Goal: Information Seeking & Learning: Learn about a topic

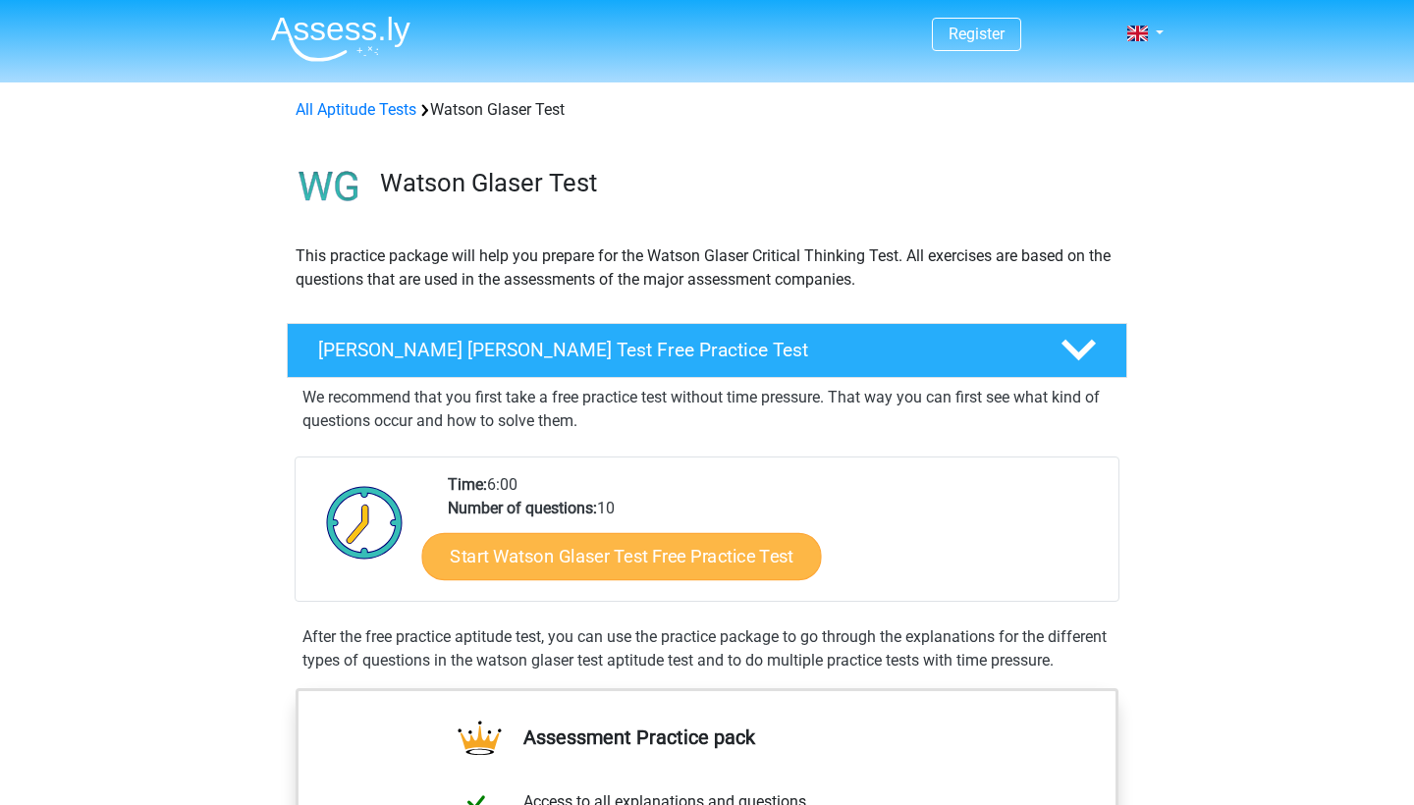
click at [587, 558] on link "Start Watson Glaser Test Free Practice Test" at bounding box center [622, 556] width 400 height 47
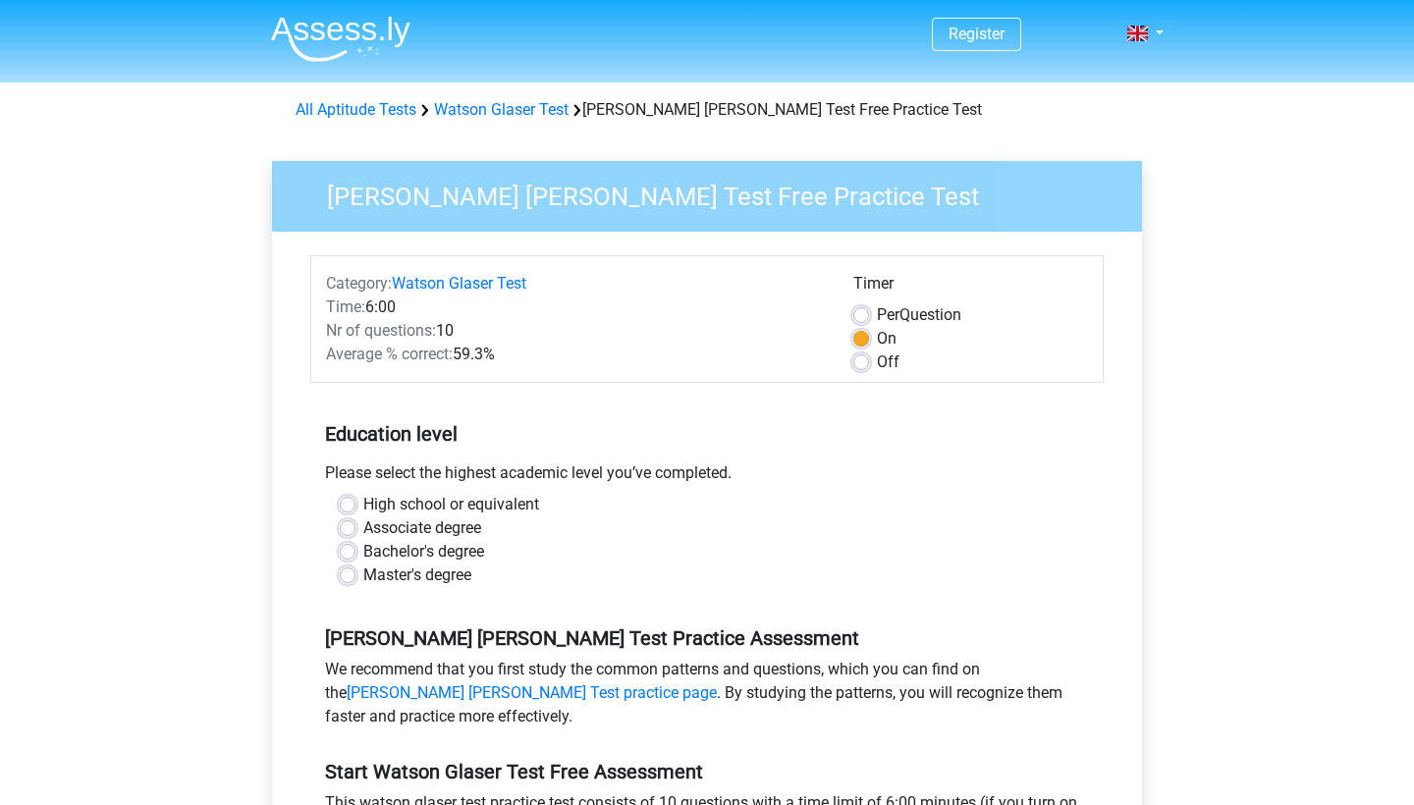
click at [877, 360] on label "Off" at bounding box center [888, 363] width 23 height 24
click at [867, 360] on input "Off" at bounding box center [862, 361] width 16 height 20
radio input "true"
click at [416, 546] on label "Bachelor's degree" at bounding box center [423, 552] width 121 height 24
click at [356, 546] on input "Bachelor's degree" at bounding box center [348, 550] width 16 height 20
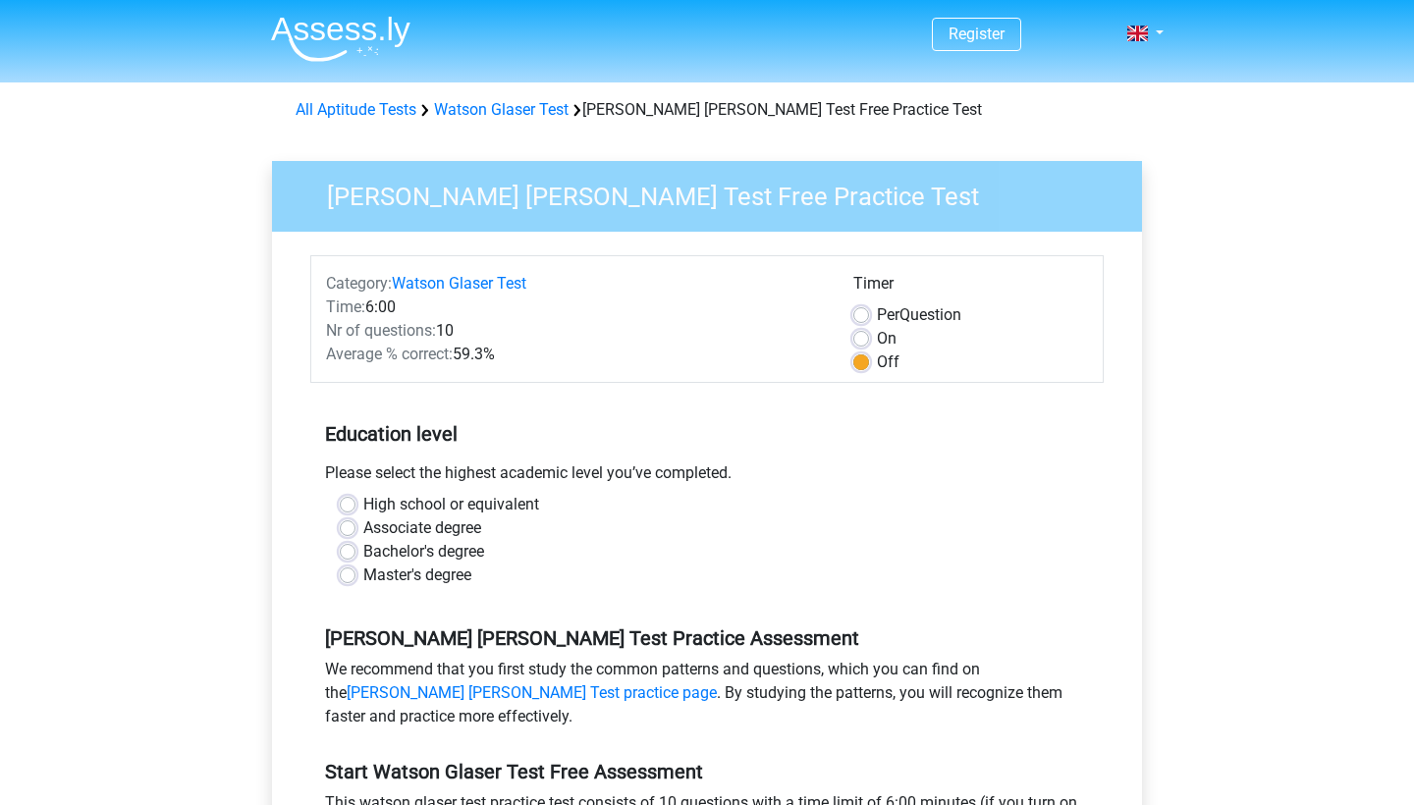
radio input "true"
click at [363, 557] on label "Bachelor's degree" at bounding box center [423, 552] width 121 height 24
click at [351, 557] on input "Bachelor's degree" at bounding box center [348, 550] width 16 height 20
click at [363, 554] on label "Bachelor's degree" at bounding box center [423, 552] width 121 height 24
click at [349, 554] on input "Bachelor's degree" at bounding box center [348, 550] width 16 height 20
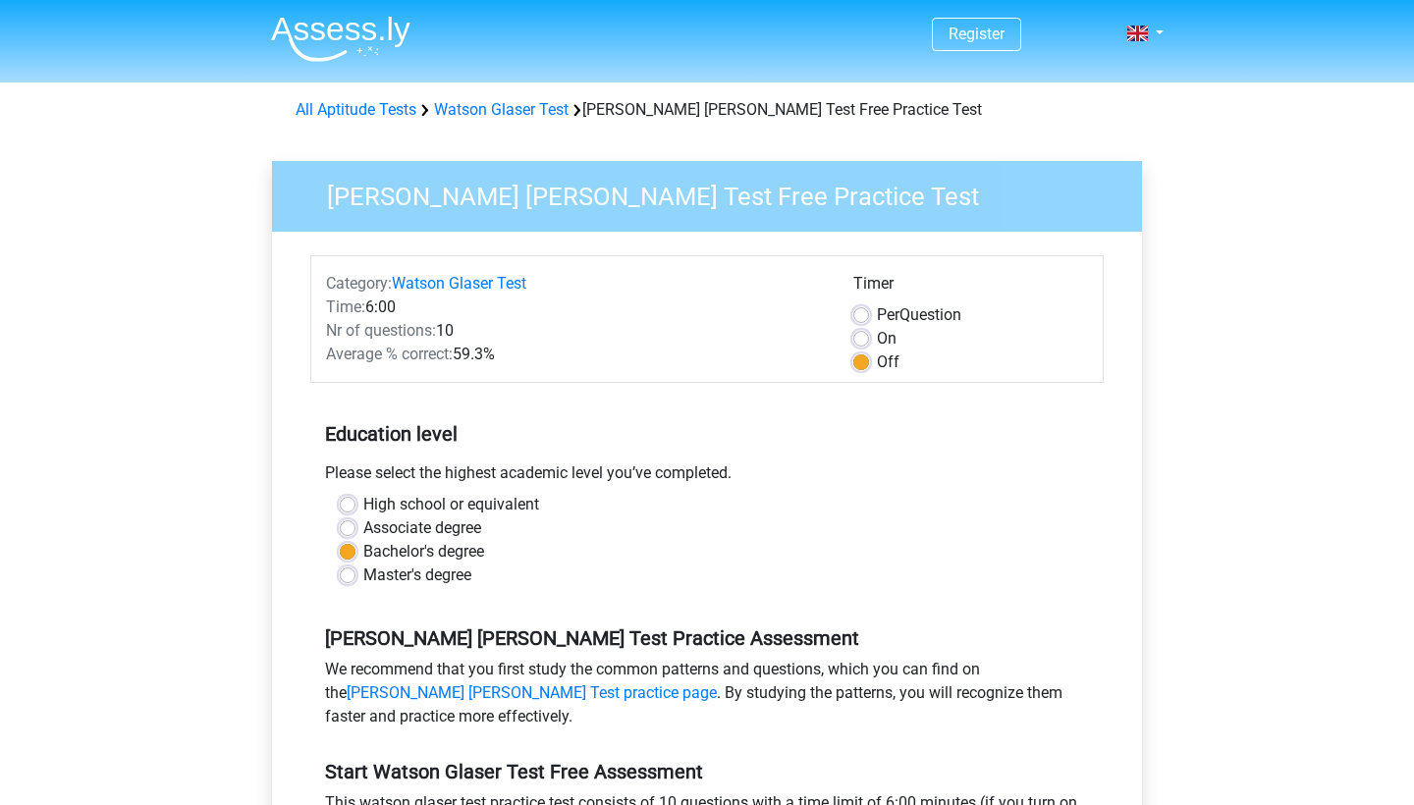
scroll to position [301, 0]
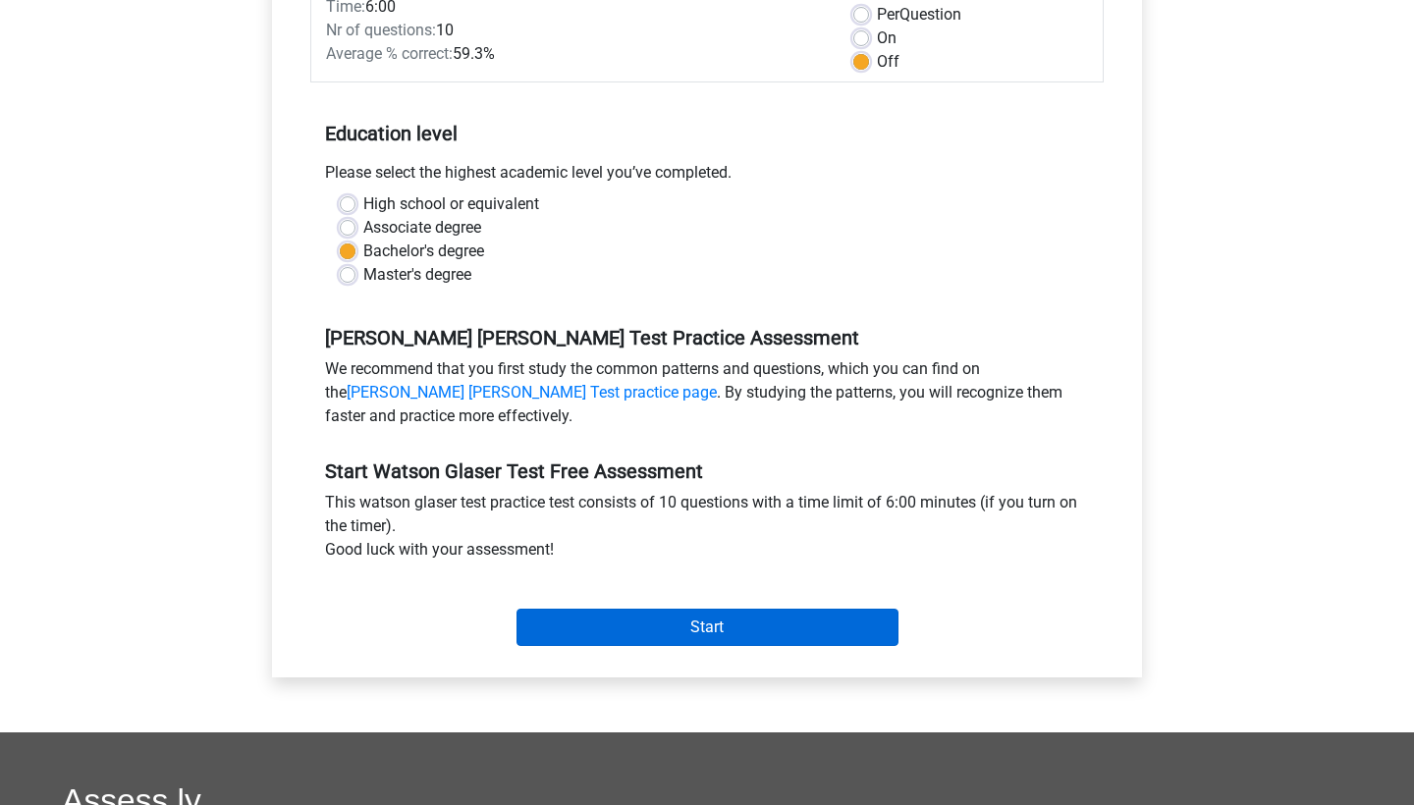
click at [635, 620] on input "Start" at bounding box center [708, 627] width 382 height 37
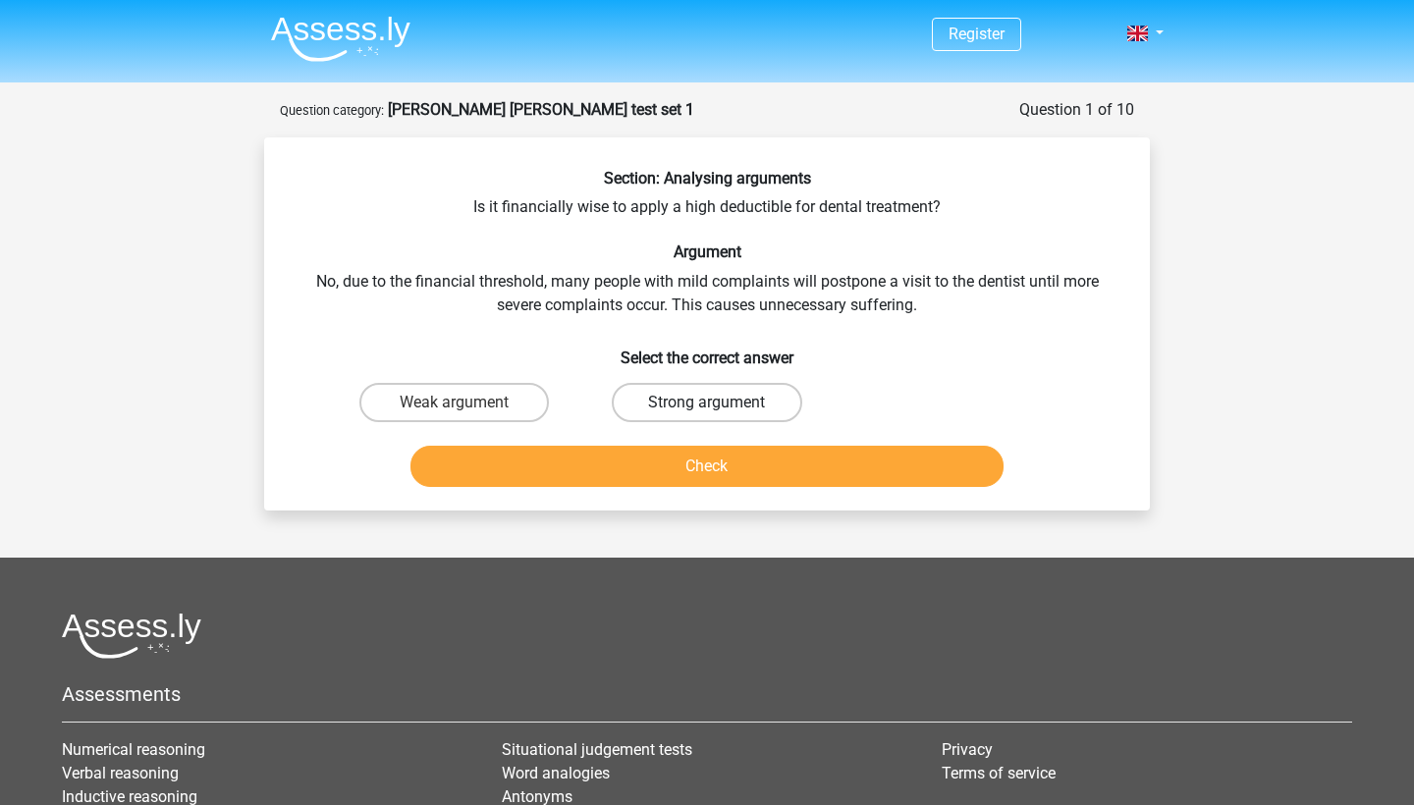
click at [670, 398] on label "Strong argument" at bounding box center [707, 402] width 190 height 39
click at [707, 403] on input "Strong argument" at bounding box center [713, 409] width 13 height 13
radio input "true"
click at [656, 457] on button "Check" at bounding box center [708, 466] width 594 height 41
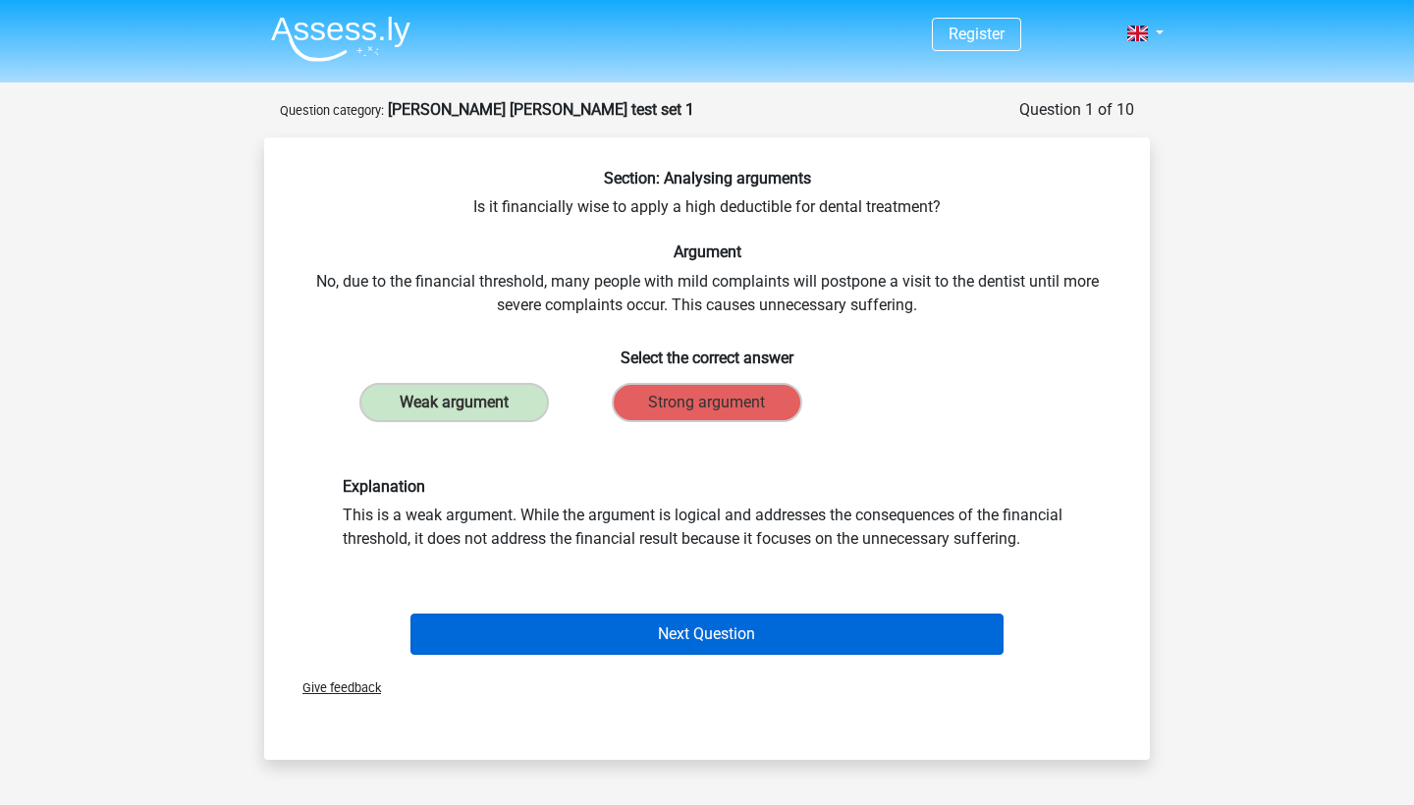
click at [670, 630] on button "Next Question" at bounding box center [708, 634] width 594 height 41
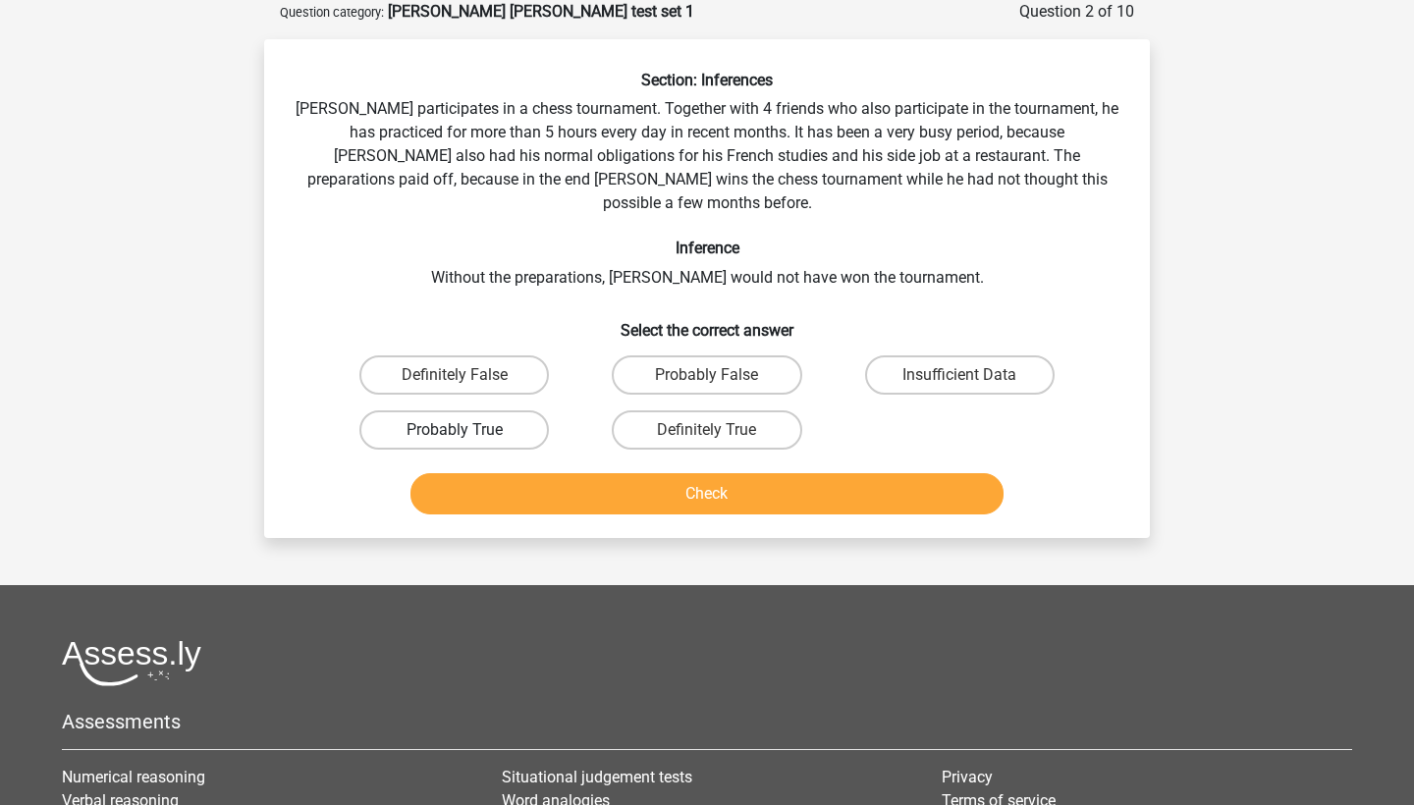
click at [457, 411] on label "Probably True" at bounding box center [455, 430] width 190 height 39
click at [457, 430] on input "Probably True" at bounding box center [461, 436] width 13 height 13
radio input "true"
click at [547, 473] on button "Check" at bounding box center [708, 493] width 594 height 41
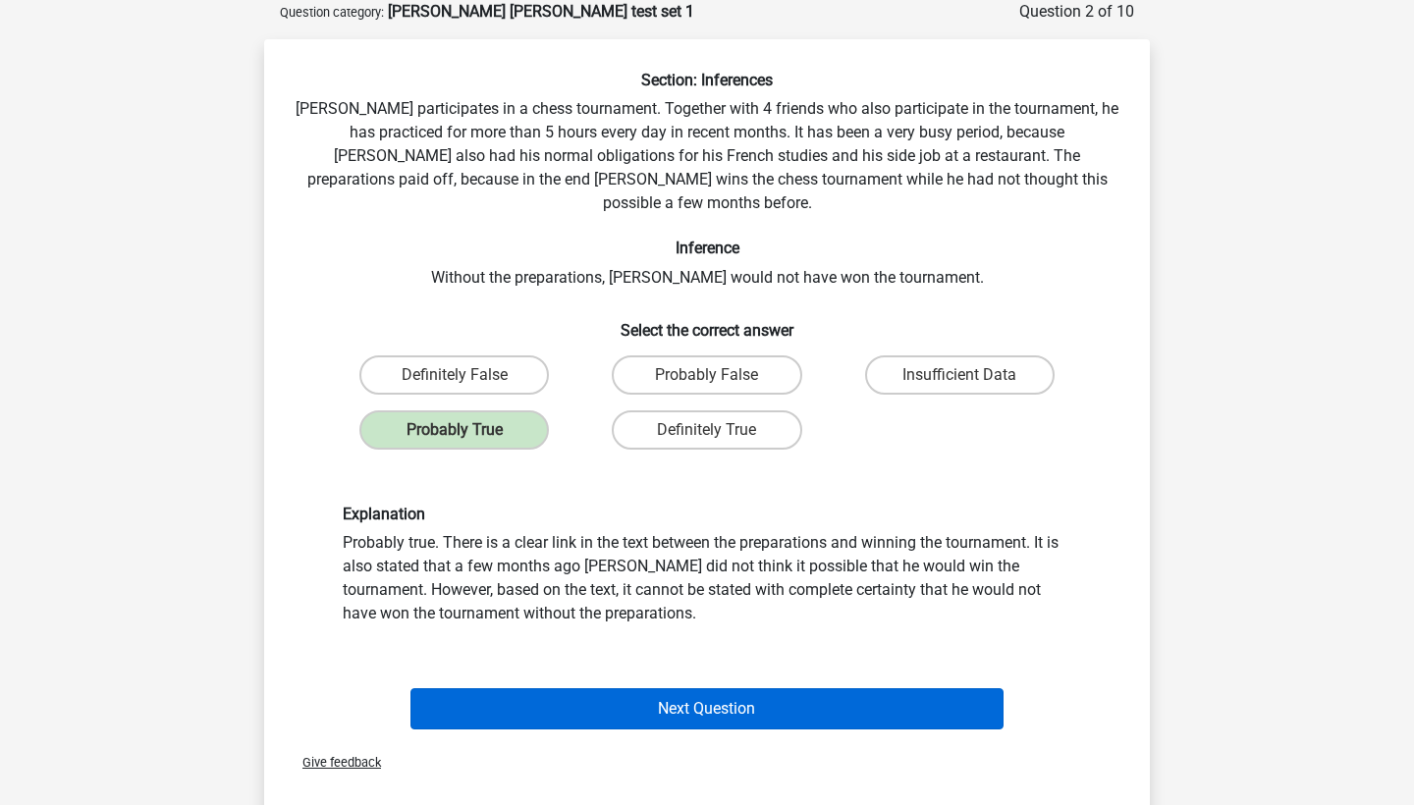
click at [626, 702] on button "Next Question" at bounding box center [708, 709] width 594 height 41
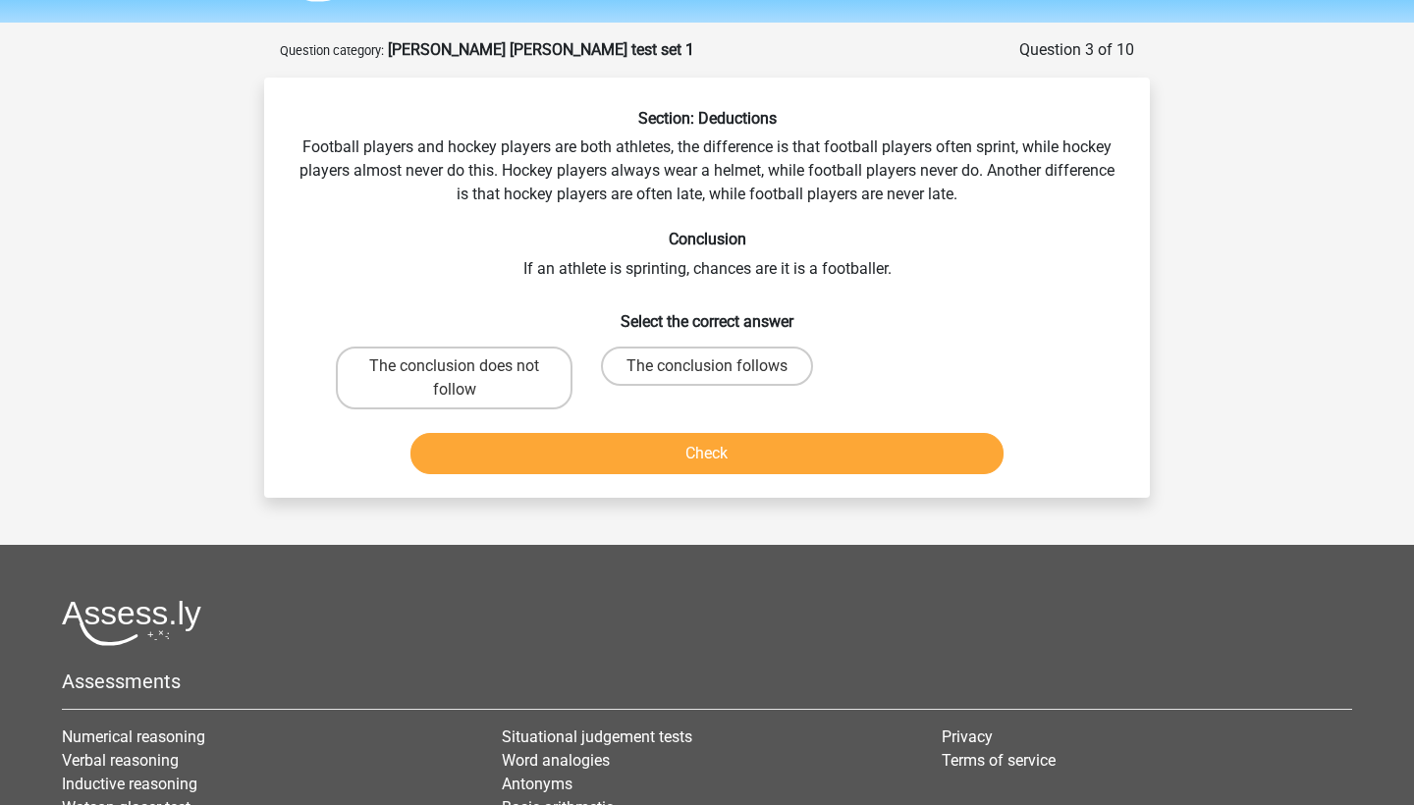
scroll to position [60, 0]
click at [654, 362] on label "The conclusion follows" at bounding box center [707, 366] width 212 height 39
click at [707, 366] on input "The conclusion follows" at bounding box center [713, 372] width 13 height 13
radio input "true"
click at [655, 443] on button "Check" at bounding box center [708, 453] width 594 height 41
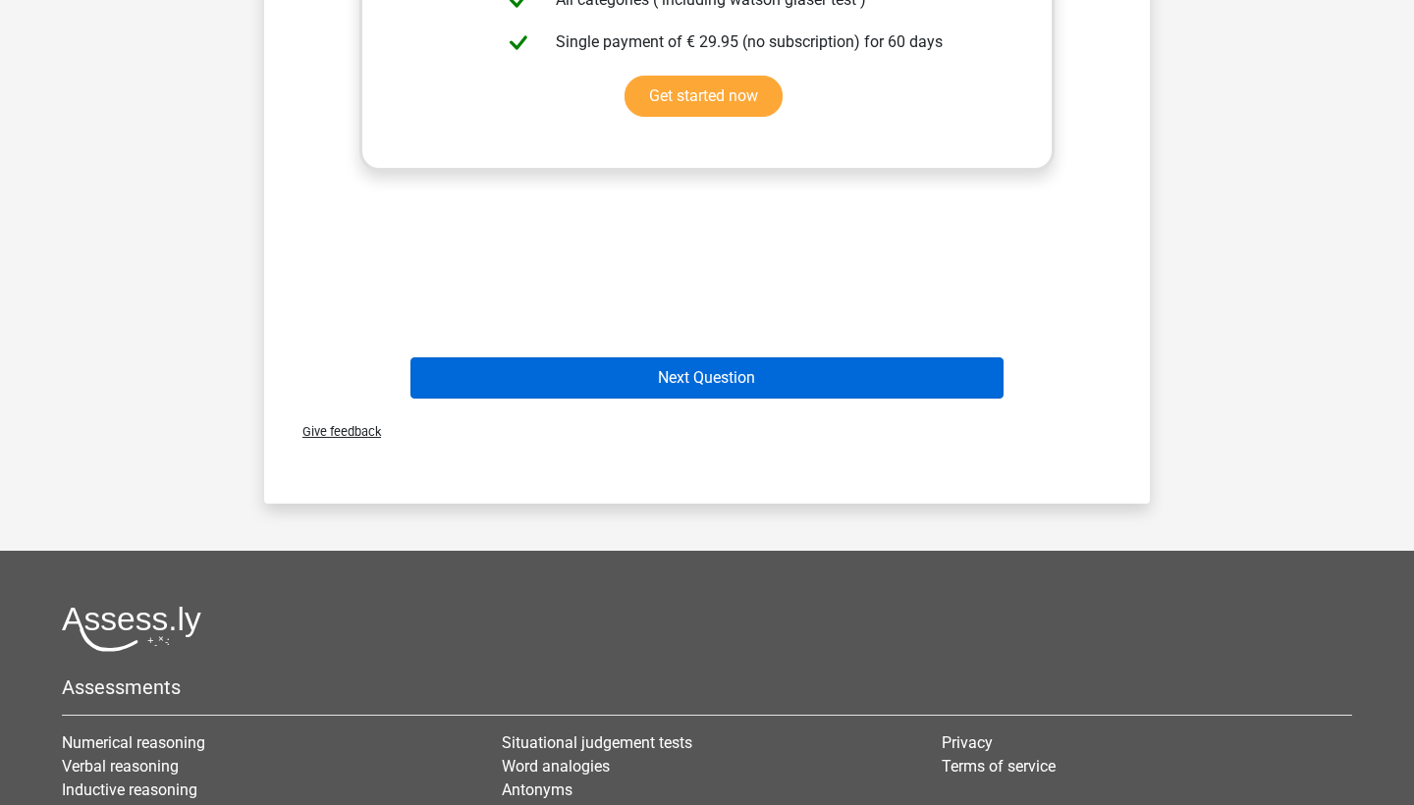
scroll to position [111, 0]
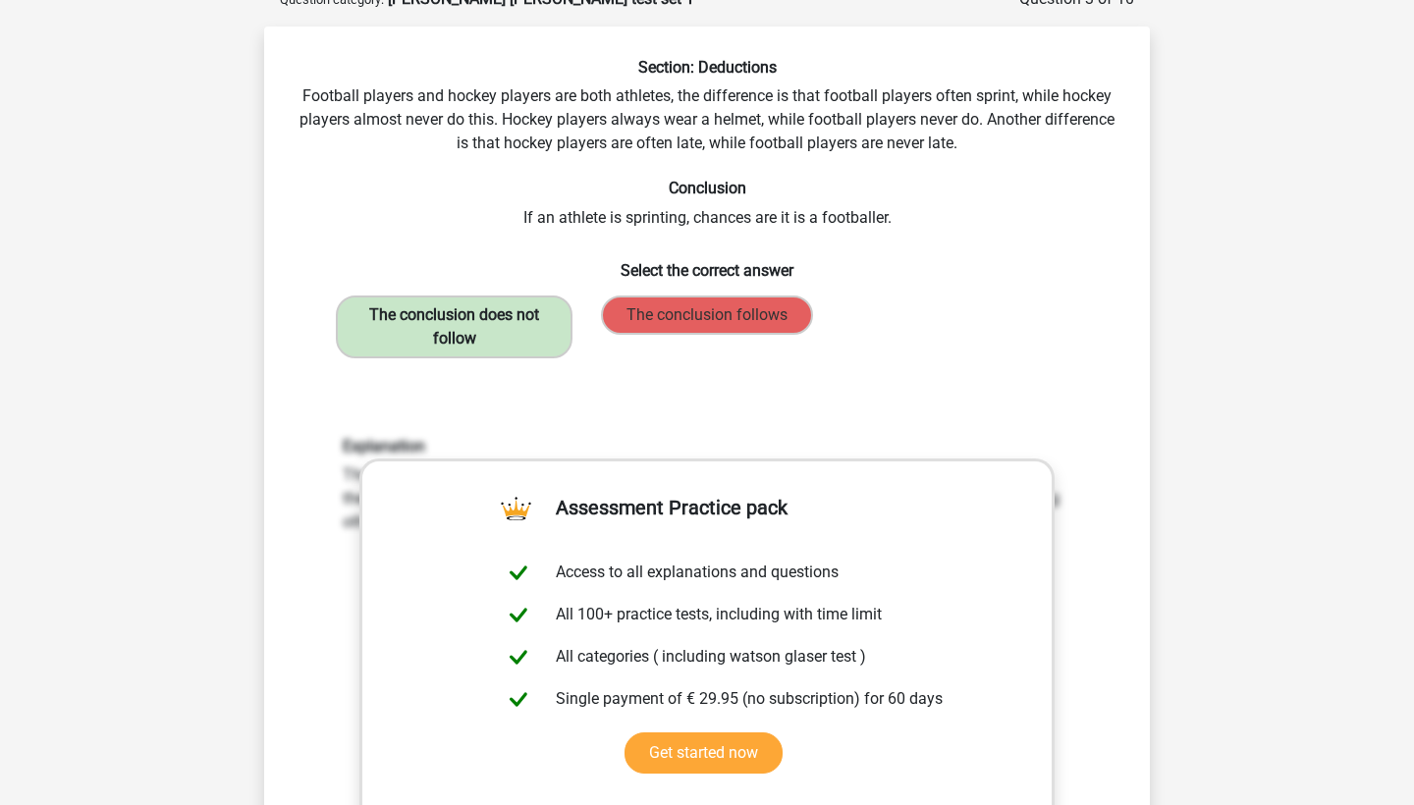
click at [482, 339] on label "The conclusion does not follow" at bounding box center [454, 327] width 237 height 63
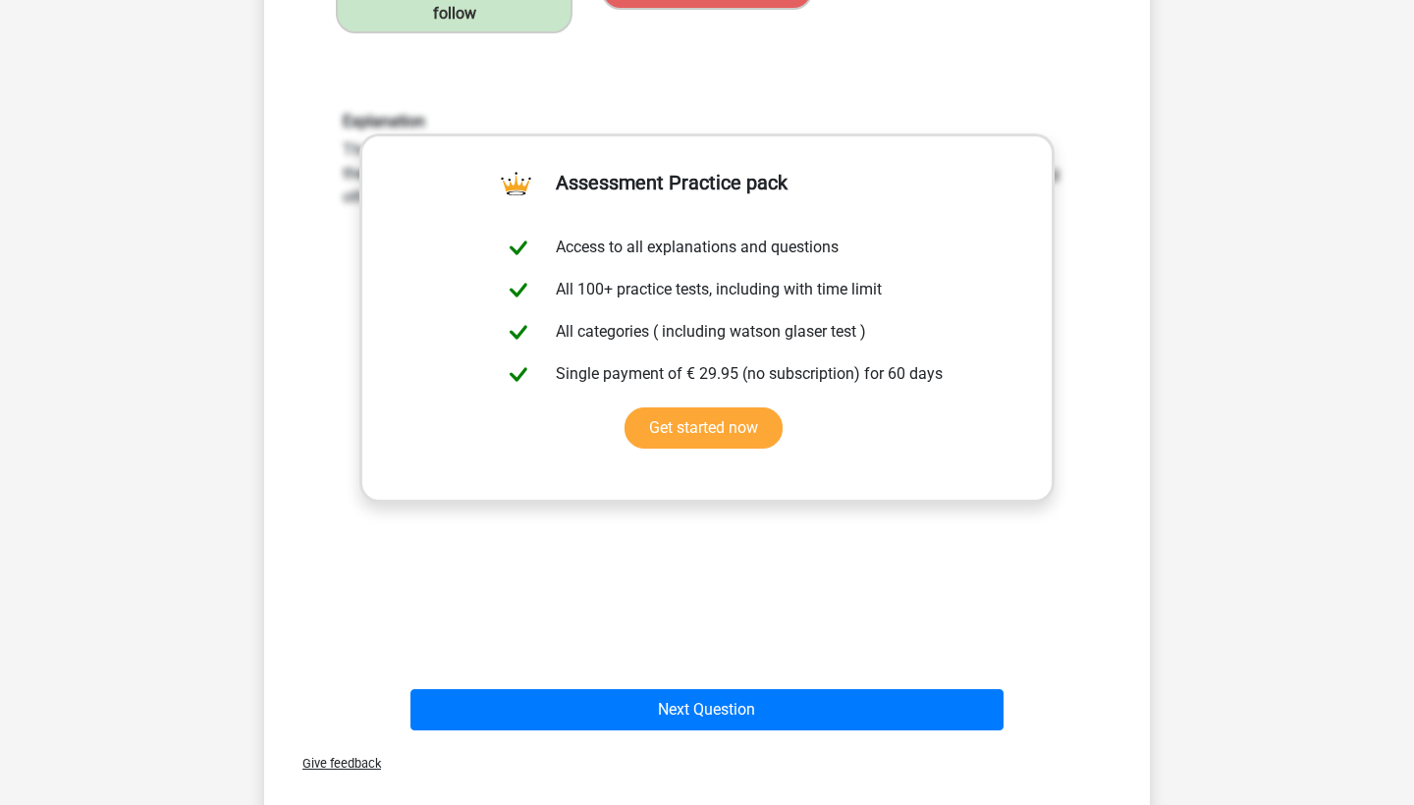
scroll to position [437, 0]
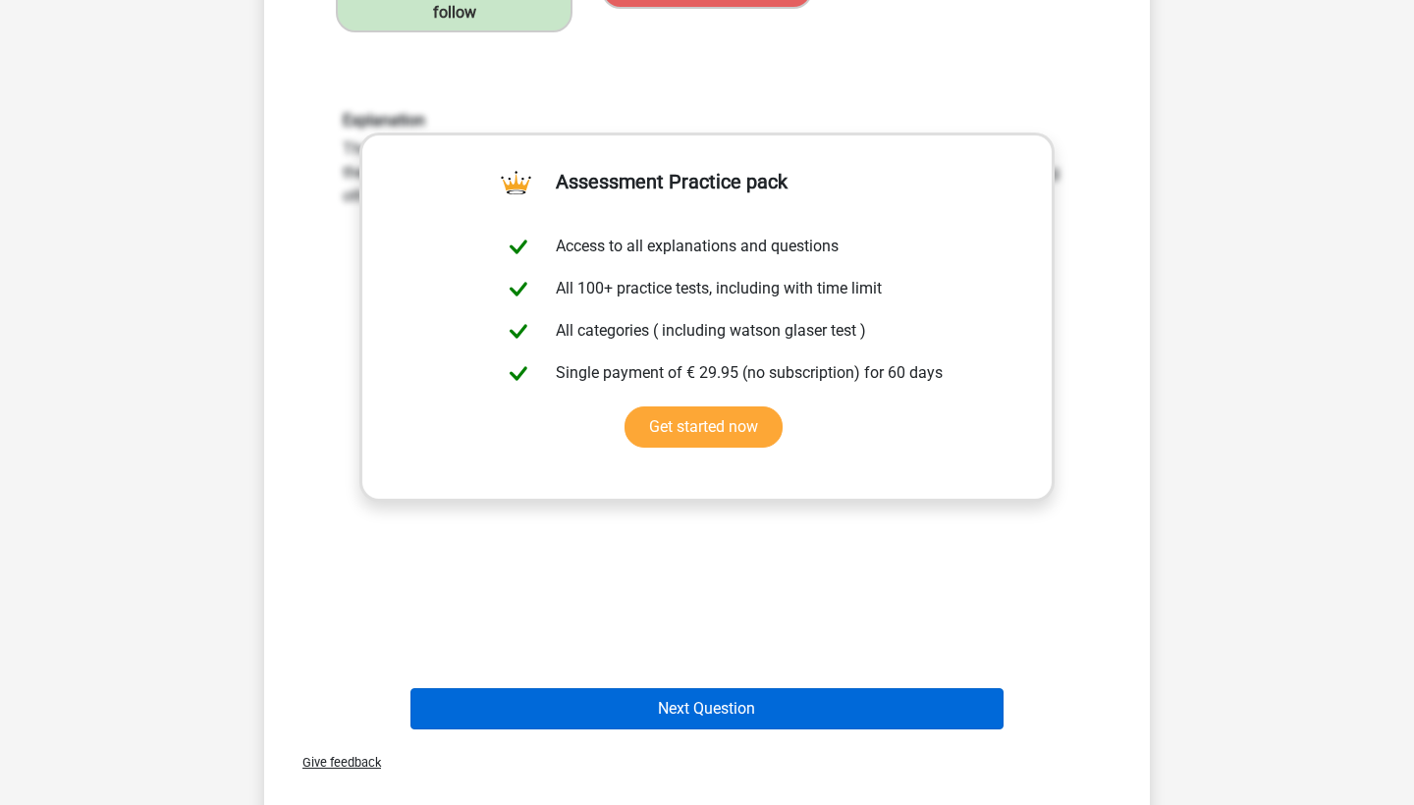
click at [704, 699] on button "Next Question" at bounding box center [708, 709] width 594 height 41
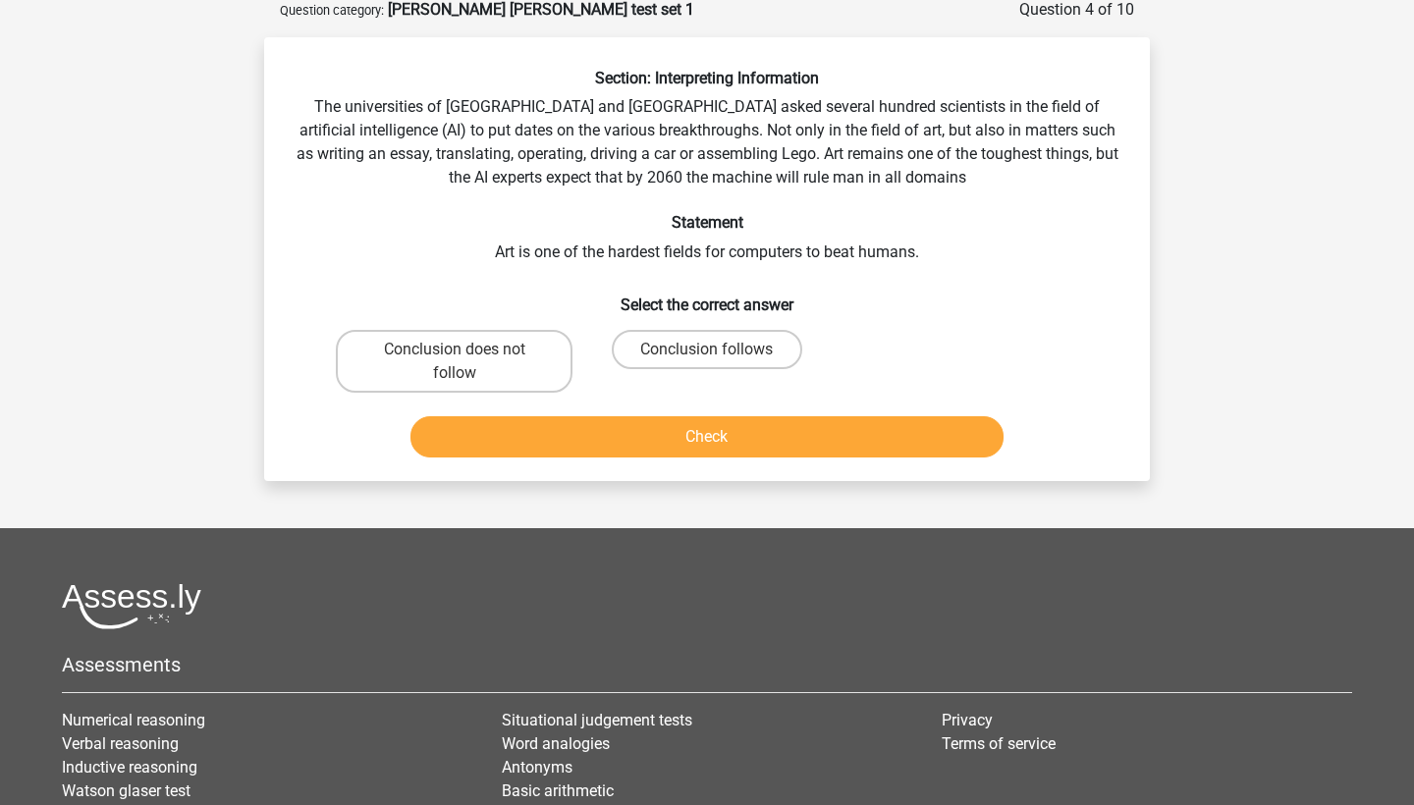
scroll to position [98, 0]
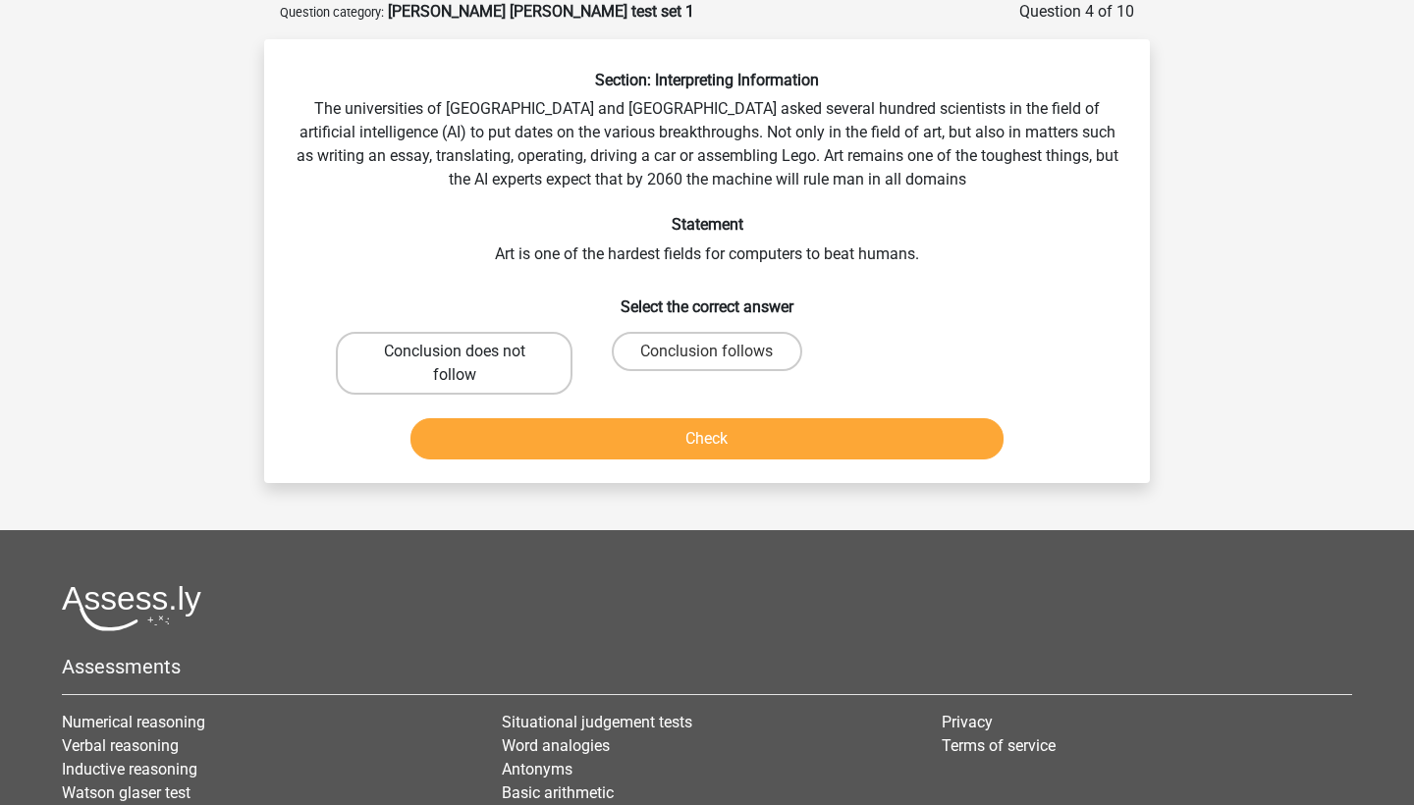
click at [519, 359] on label "Conclusion does not follow" at bounding box center [454, 363] width 237 height 63
click at [468, 359] on input "Conclusion does not follow" at bounding box center [461, 358] width 13 height 13
radio input "true"
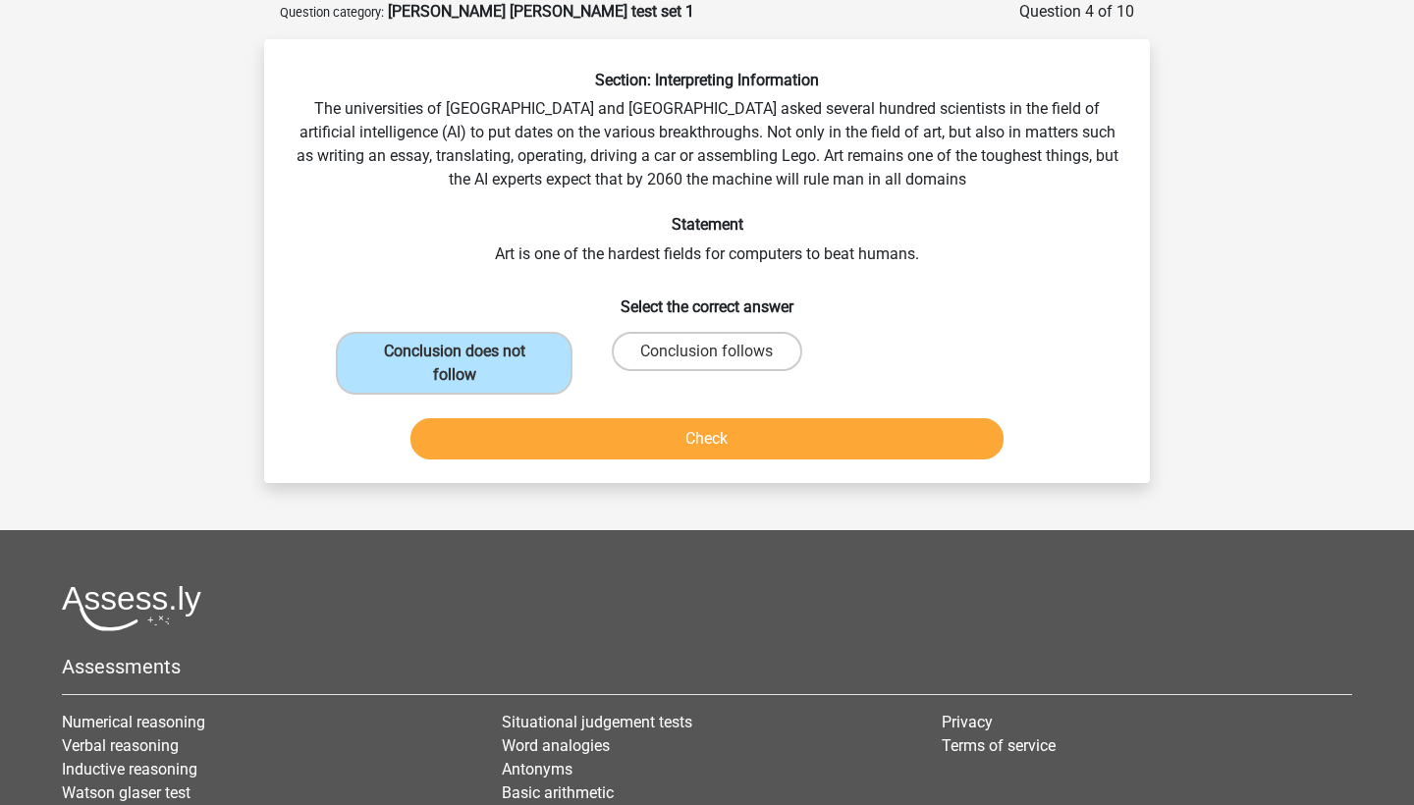
click at [613, 447] on button "Check" at bounding box center [708, 438] width 594 height 41
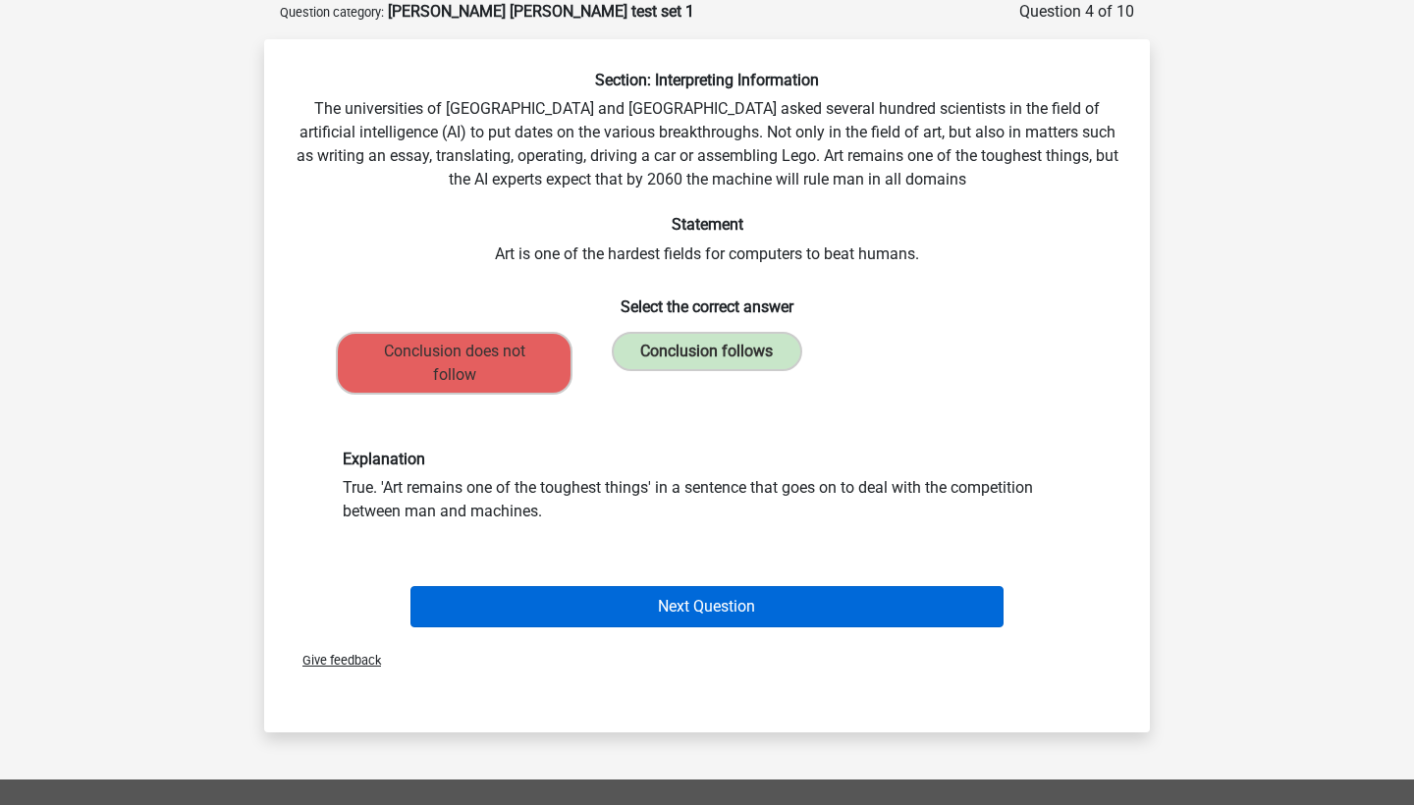
click at [652, 601] on button "Next Question" at bounding box center [708, 606] width 594 height 41
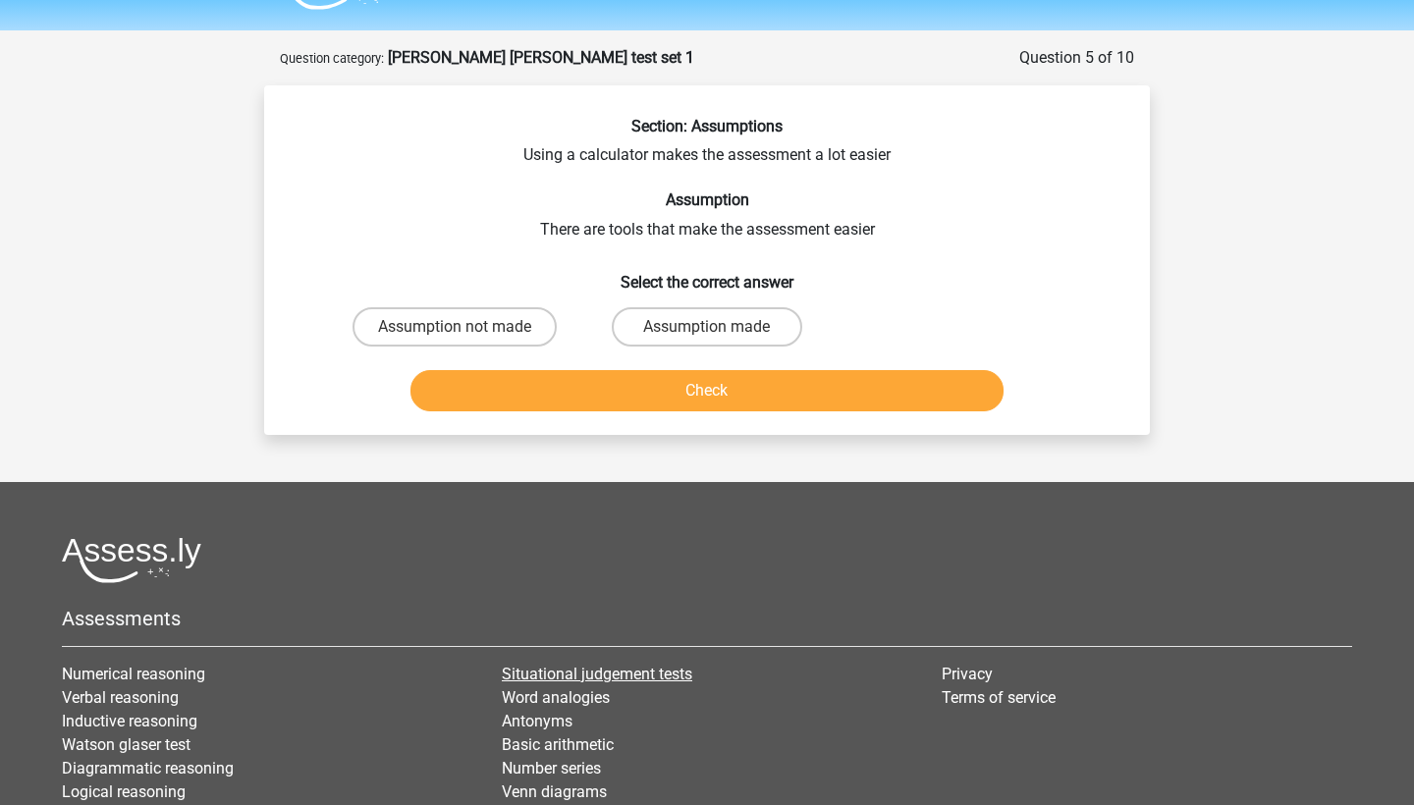
scroll to position [47, 0]
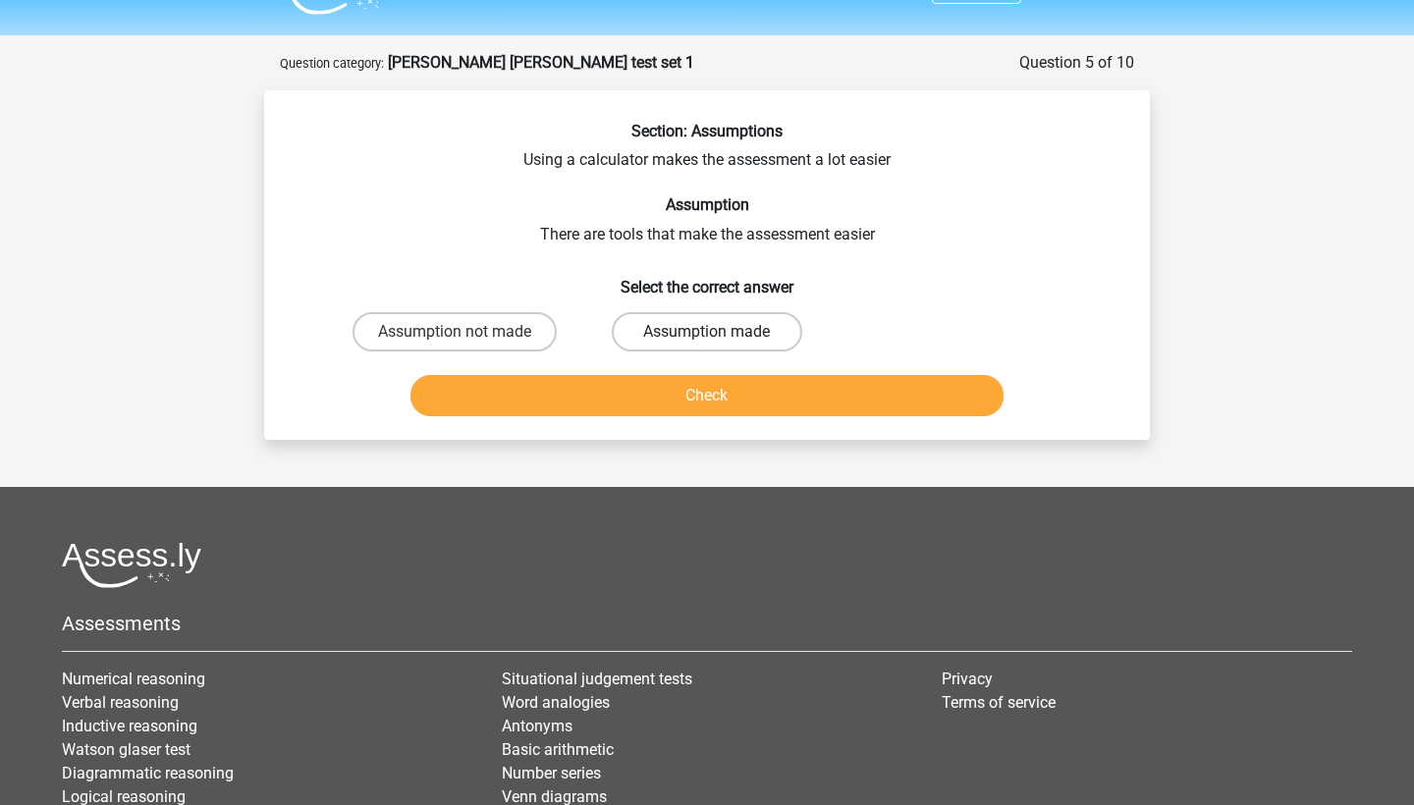
click at [660, 327] on label "Assumption made" at bounding box center [707, 331] width 190 height 39
click at [707, 332] on input "Assumption made" at bounding box center [713, 338] width 13 height 13
radio input "true"
click at [650, 388] on button "Check" at bounding box center [708, 395] width 594 height 41
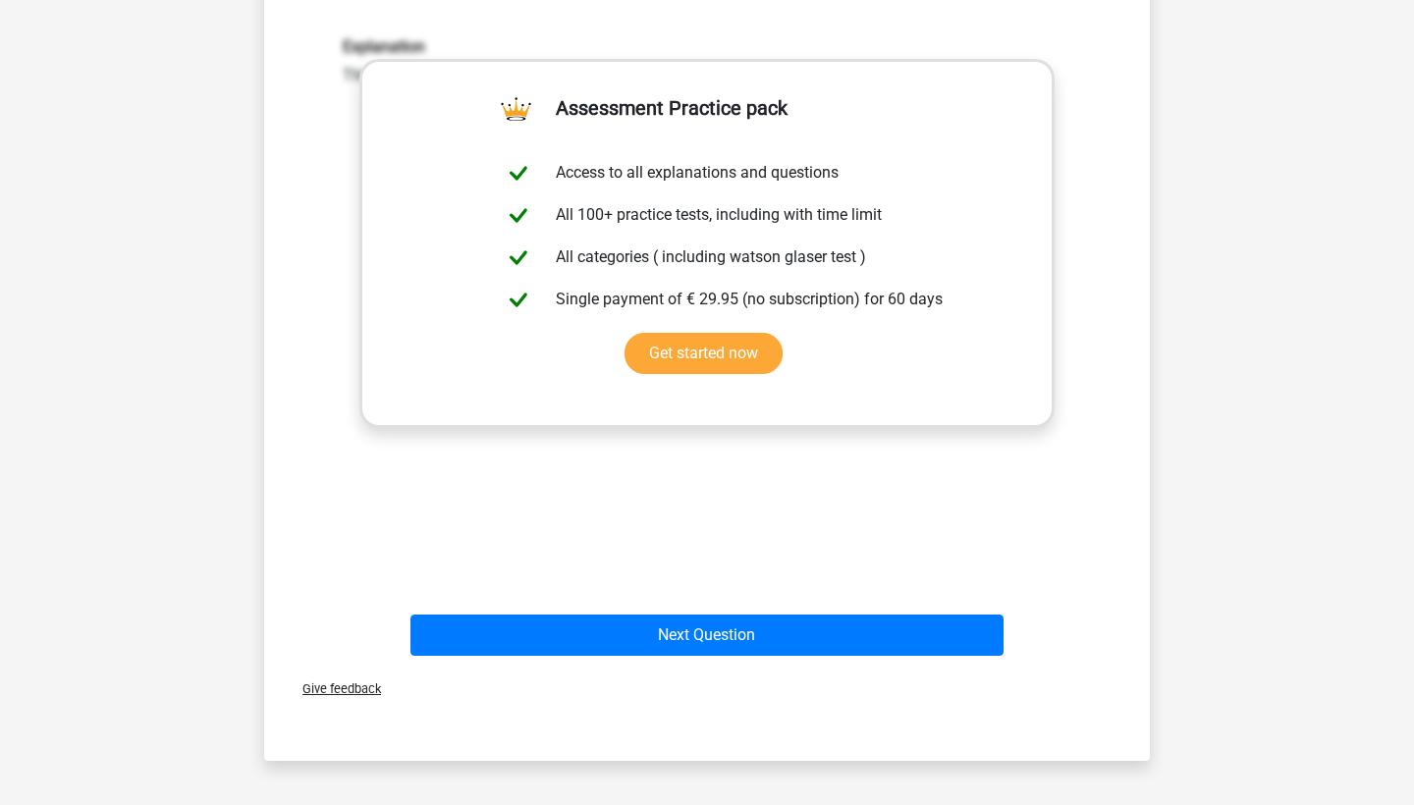
scroll to position [471, 0]
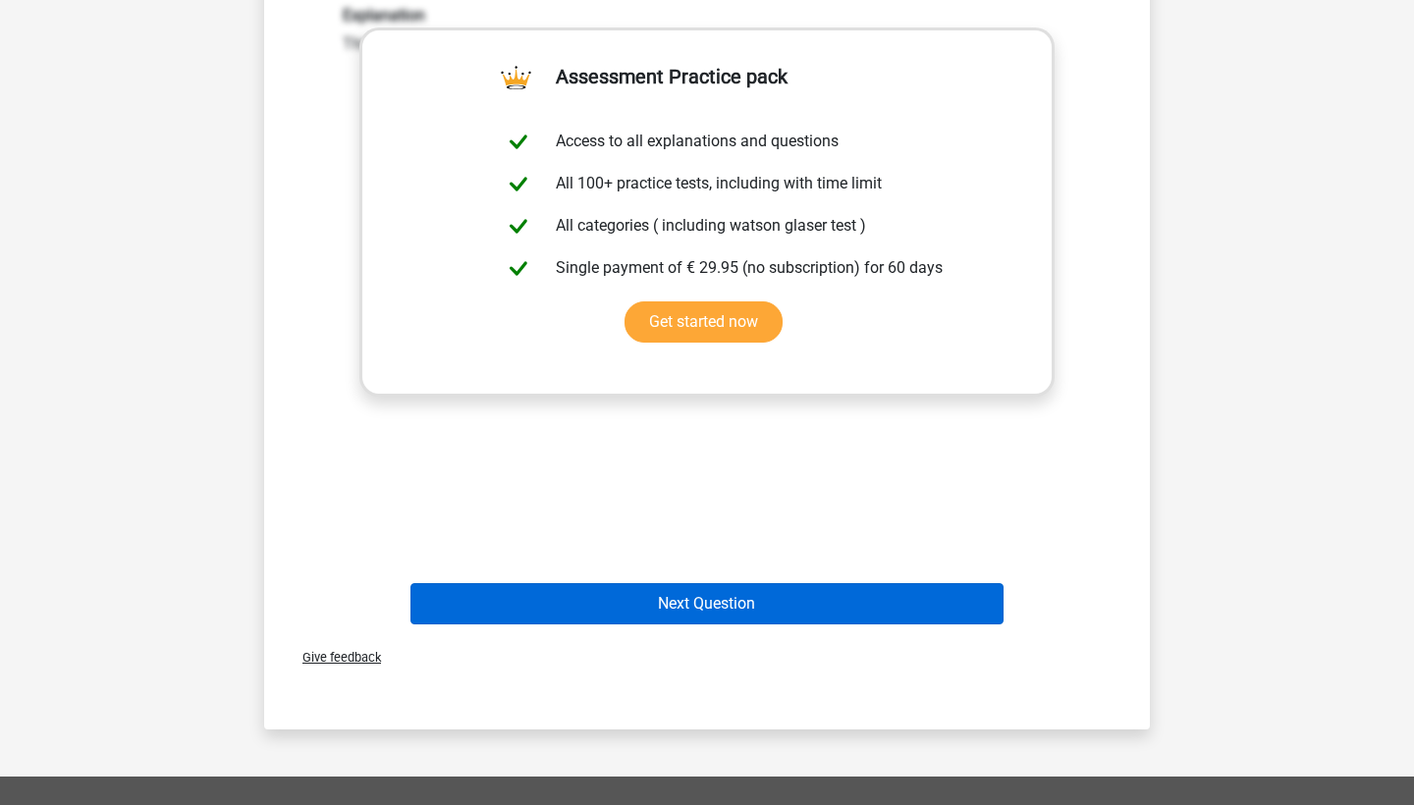
click at [705, 591] on button "Next Question" at bounding box center [708, 603] width 594 height 41
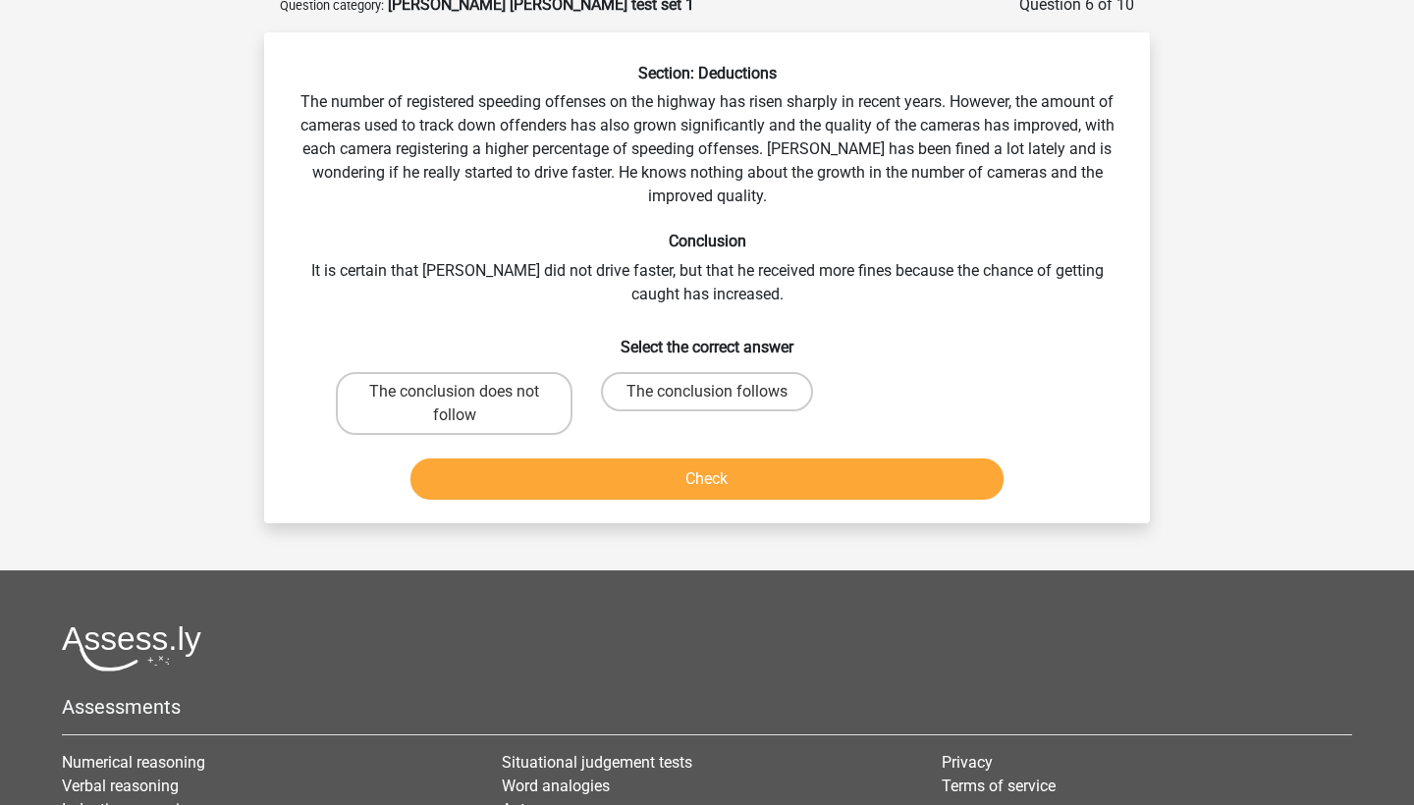
scroll to position [98, 0]
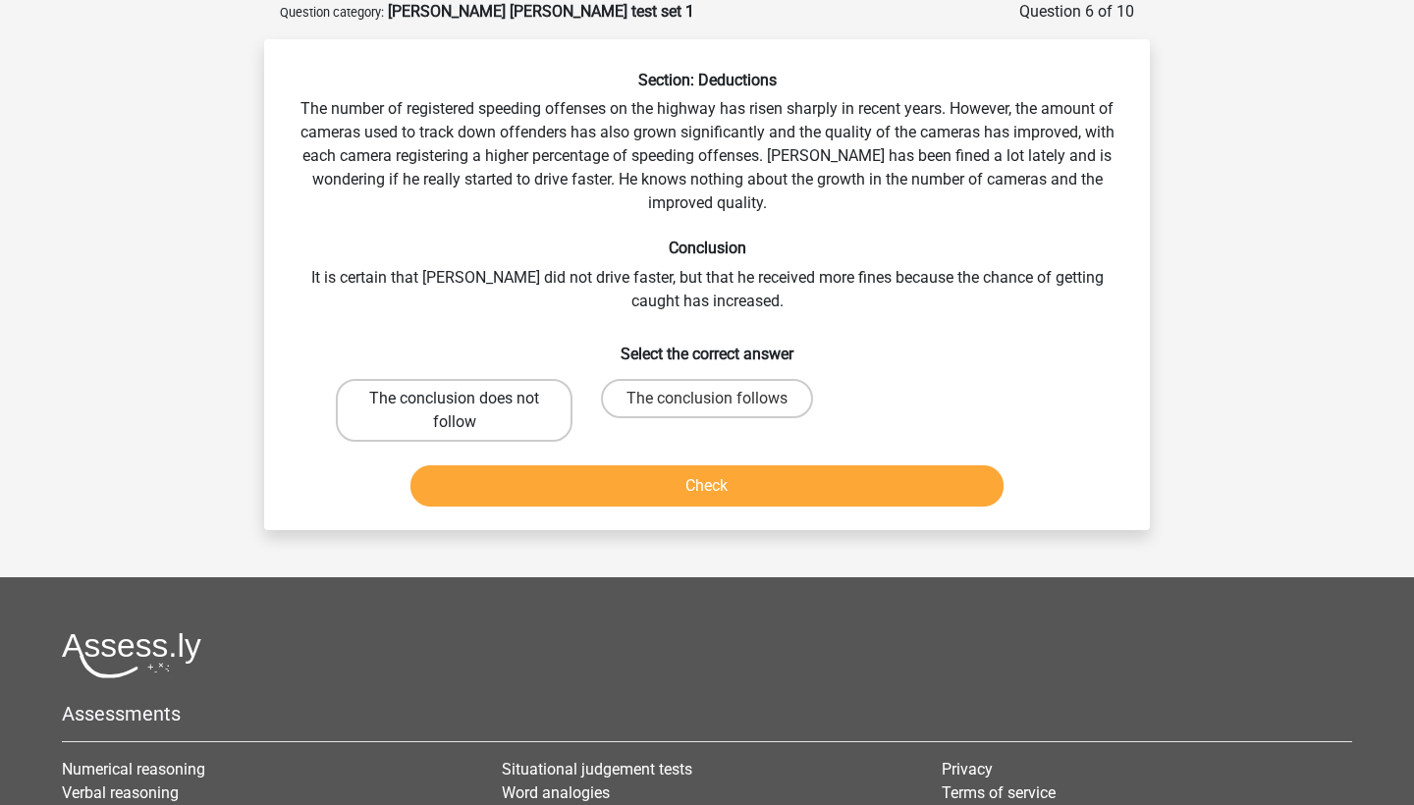
click at [444, 414] on label "The conclusion does not follow" at bounding box center [454, 410] width 237 height 63
click at [455, 412] on input "The conclusion does not follow" at bounding box center [461, 405] width 13 height 13
radio input "true"
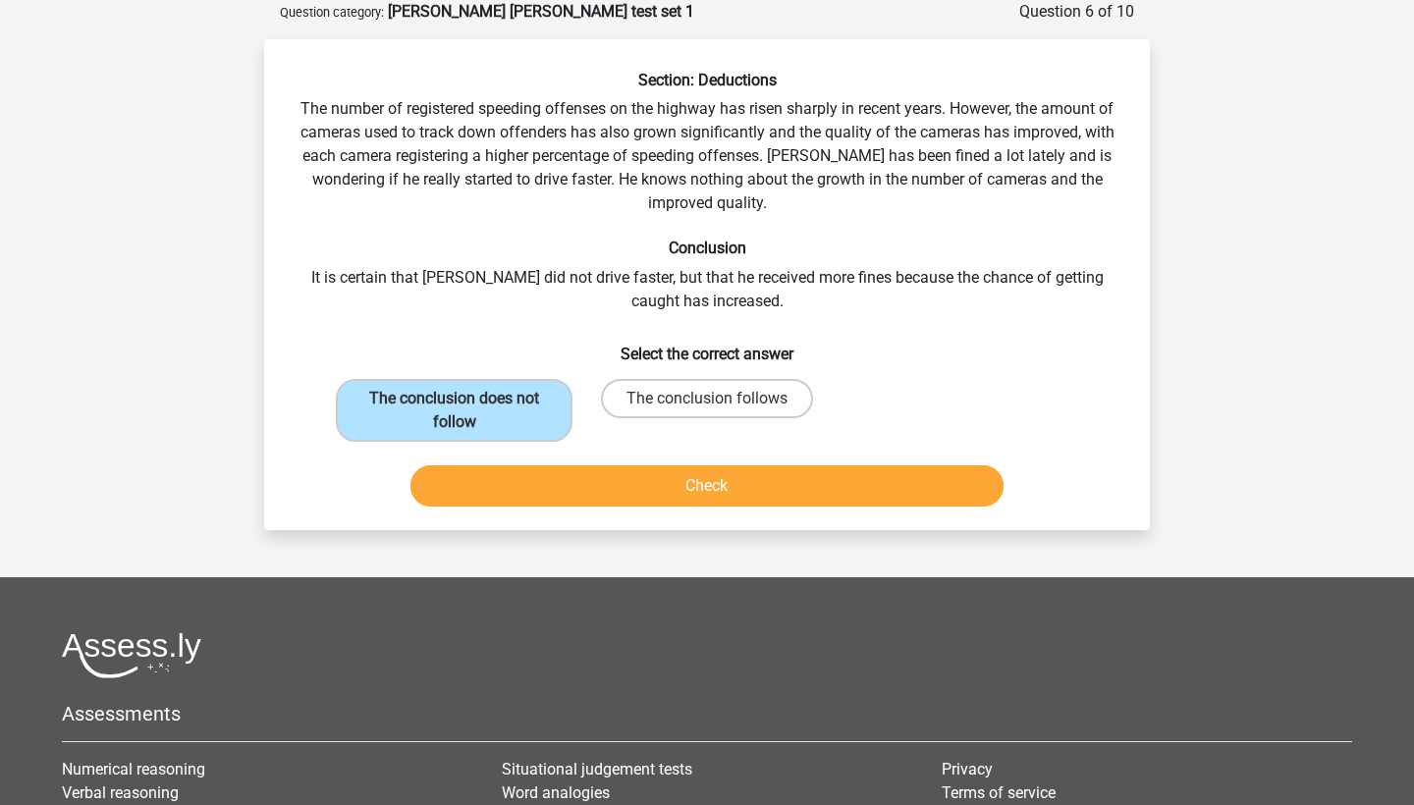
click at [495, 486] on button "Check" at bounding box center [708, 486] width 594 height 41
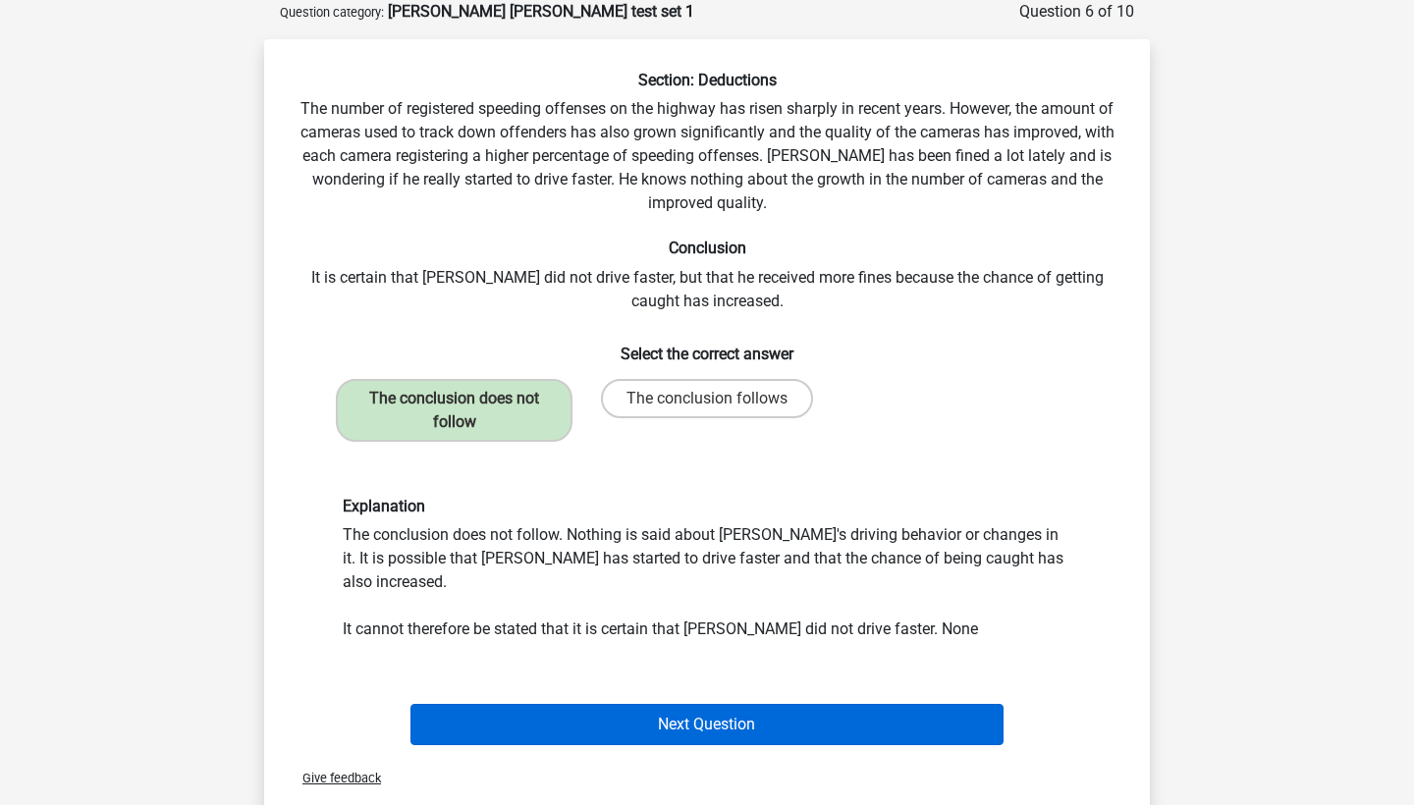
click at [602, 704] on button "Next Question" at bounding box center [708, 724] width 594 height 41
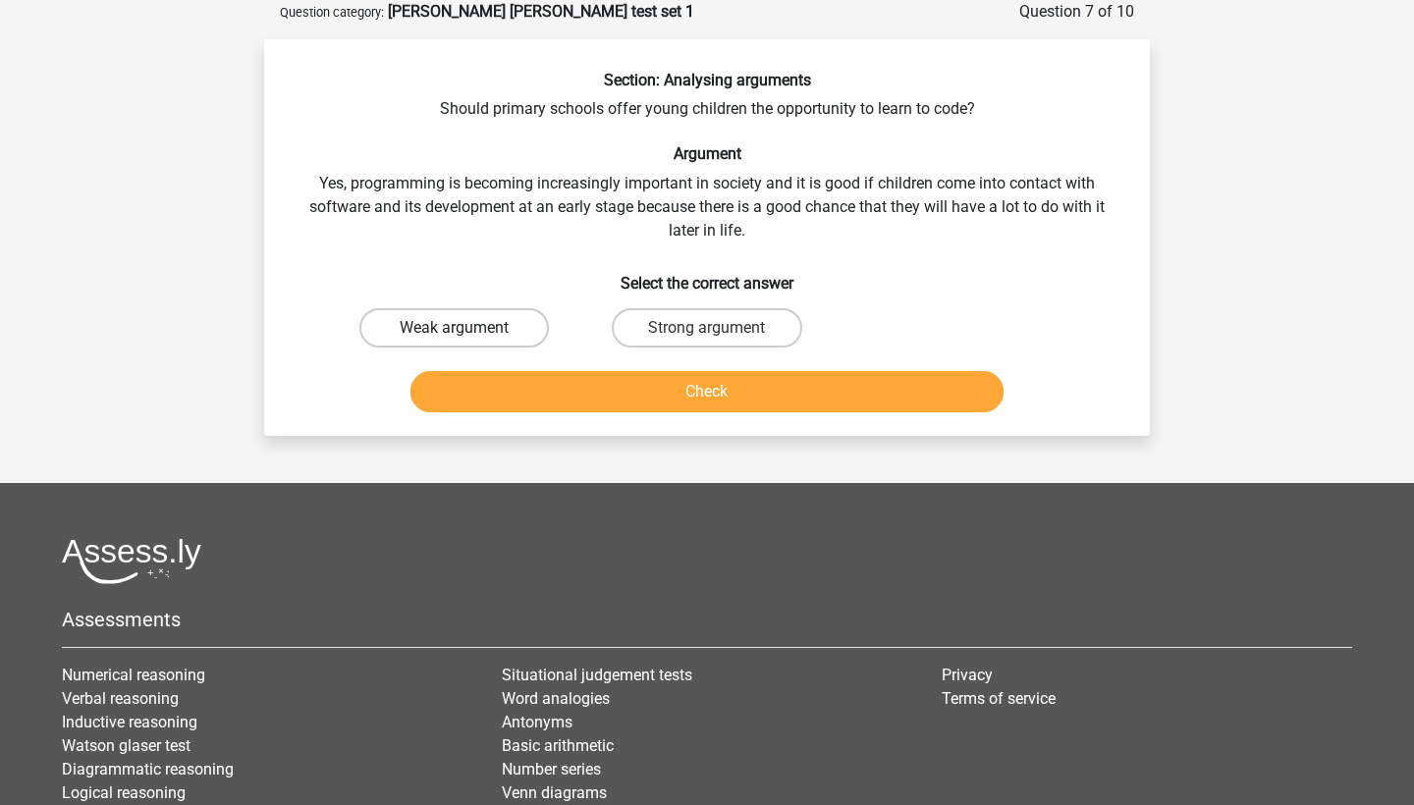
scroll to position [64, 0]
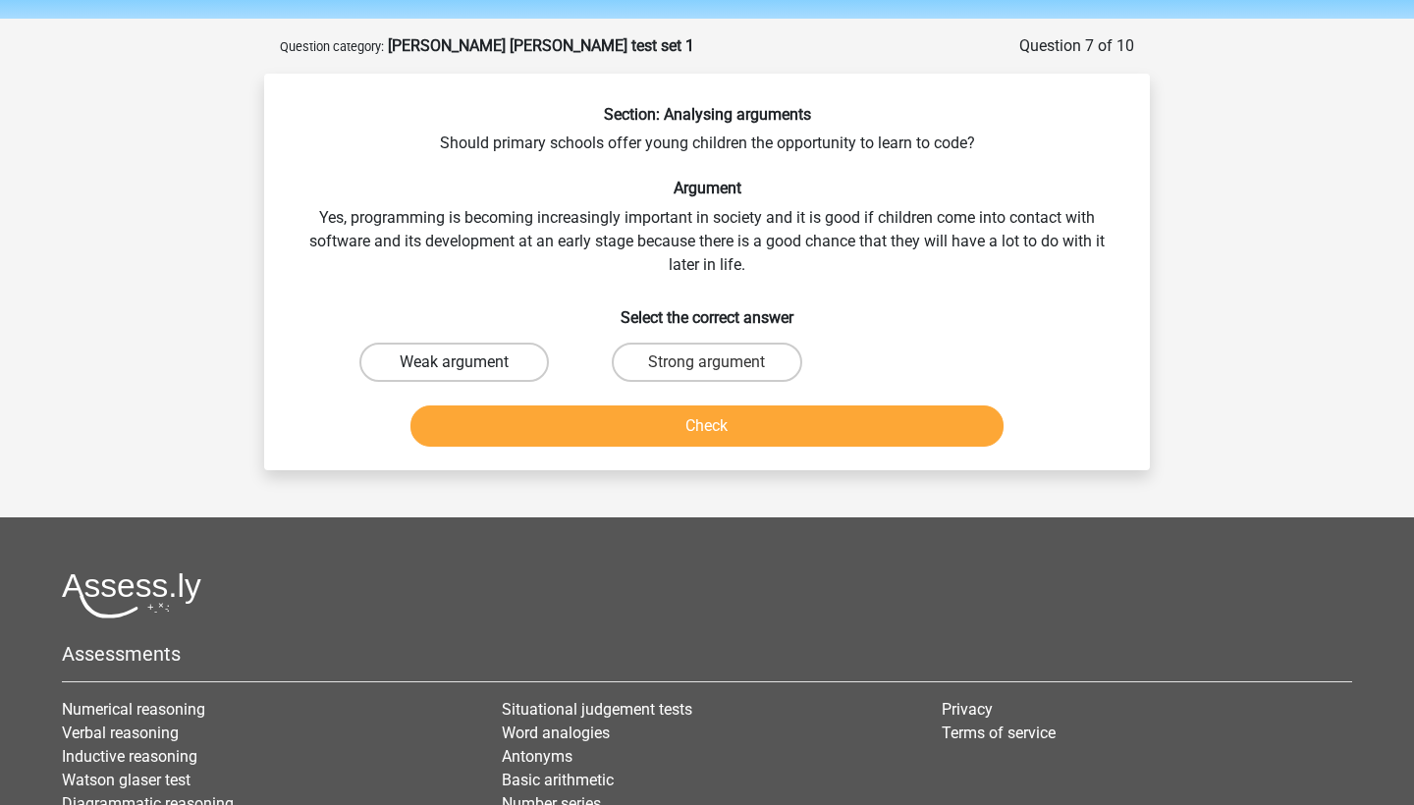
click at [495, 375] on label "Weak argument" at bounding box center [455, 362] width 190 height 39
click at [468, 375] on input "Weak argument" at bounding box center [461, 368] width 13 height 13
radio input "true"
click at [555, 440] on button "Check" at bounding box center [708, 426] width 594 height 41
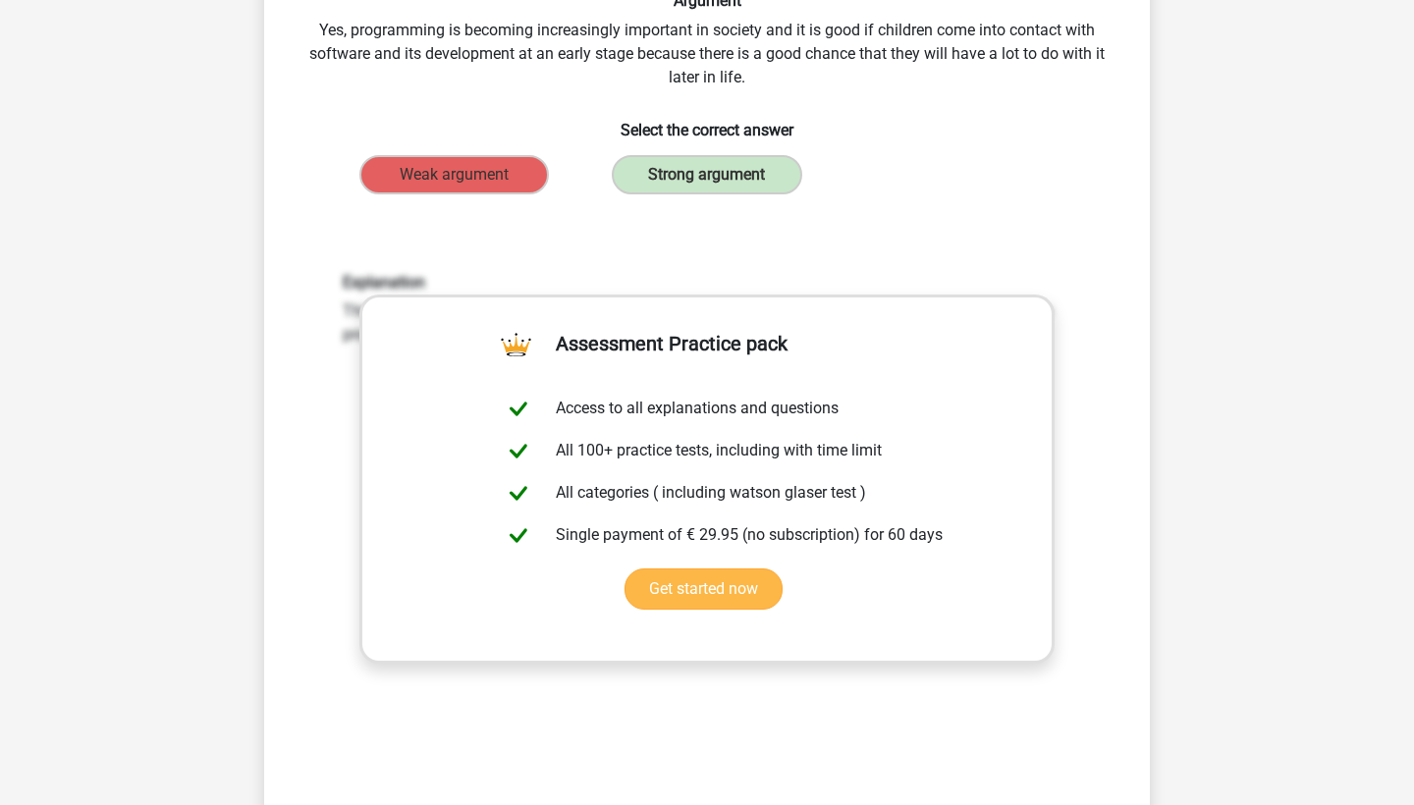
scroll to position [583, 0]
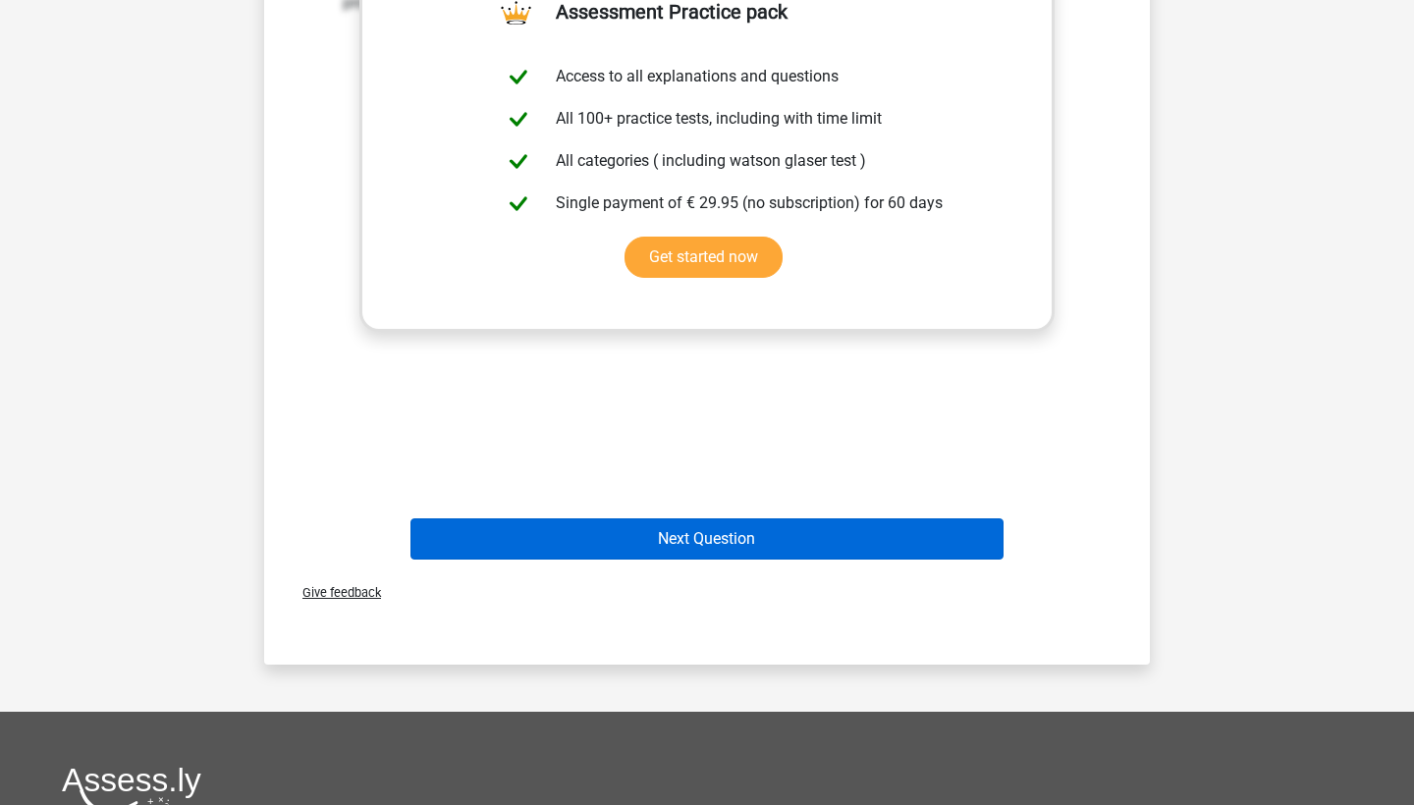
click at [601, 549] on button "Next Question" at bounding box center [708, 539] width 594 height 41
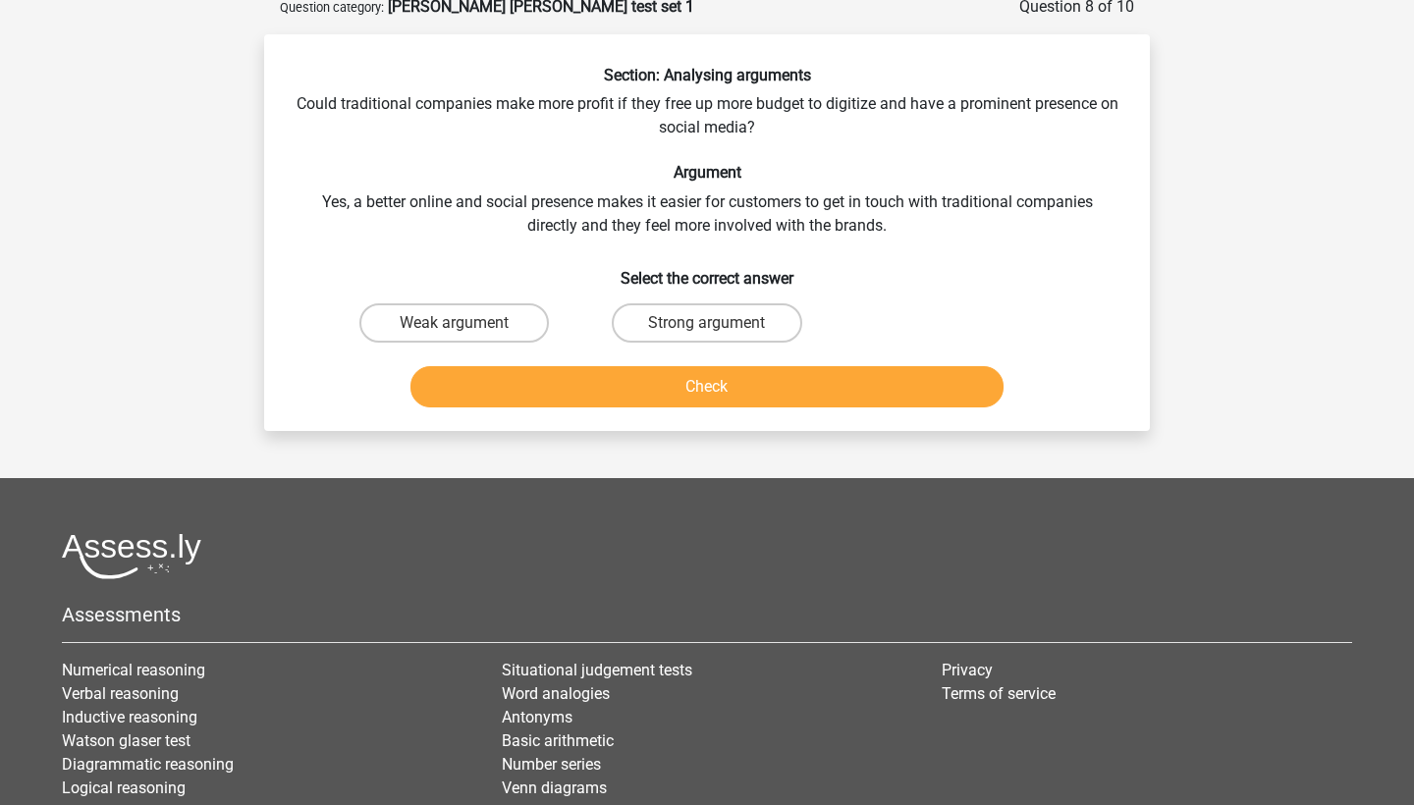
scroll to position [98, 0]
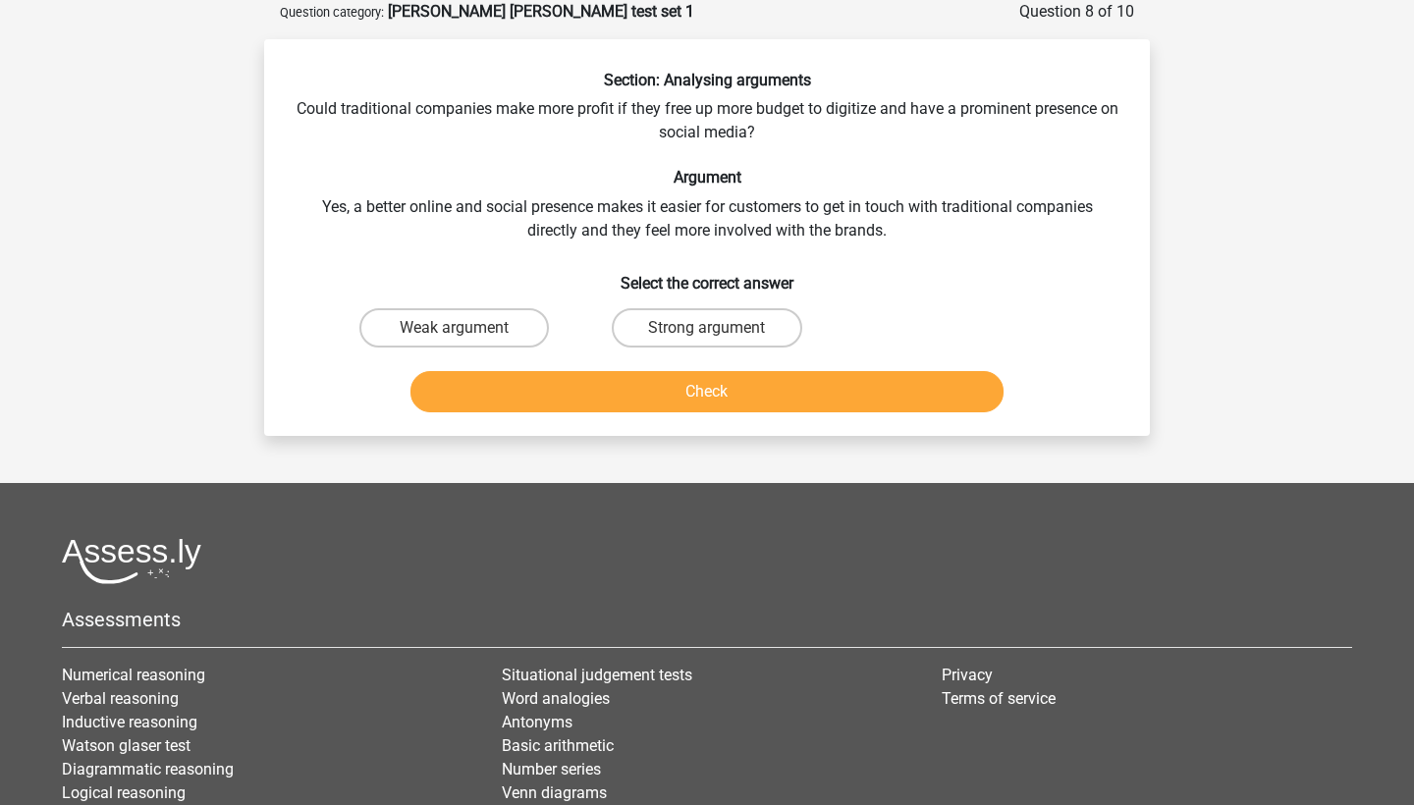
click at [707, 328] on input "Strong argument" at bounding box center [713, 334] width 13 height 13
radio input "true"
click at [697, 389] on button "Check" at bounding box center [708, 391] width 594 height 41
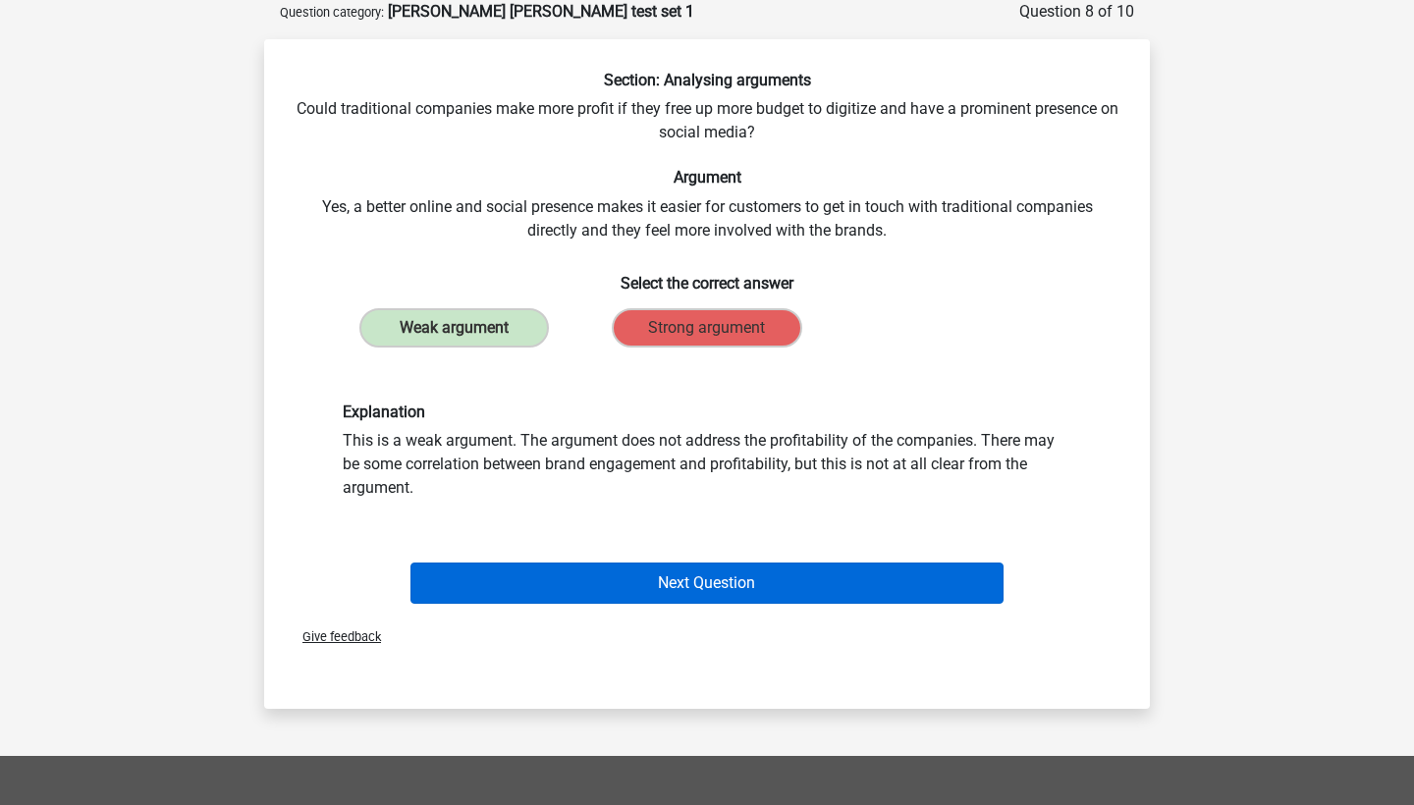
click at [723, 578] on button "Next Question" at bounding box center [708, 583] width 594 height 41
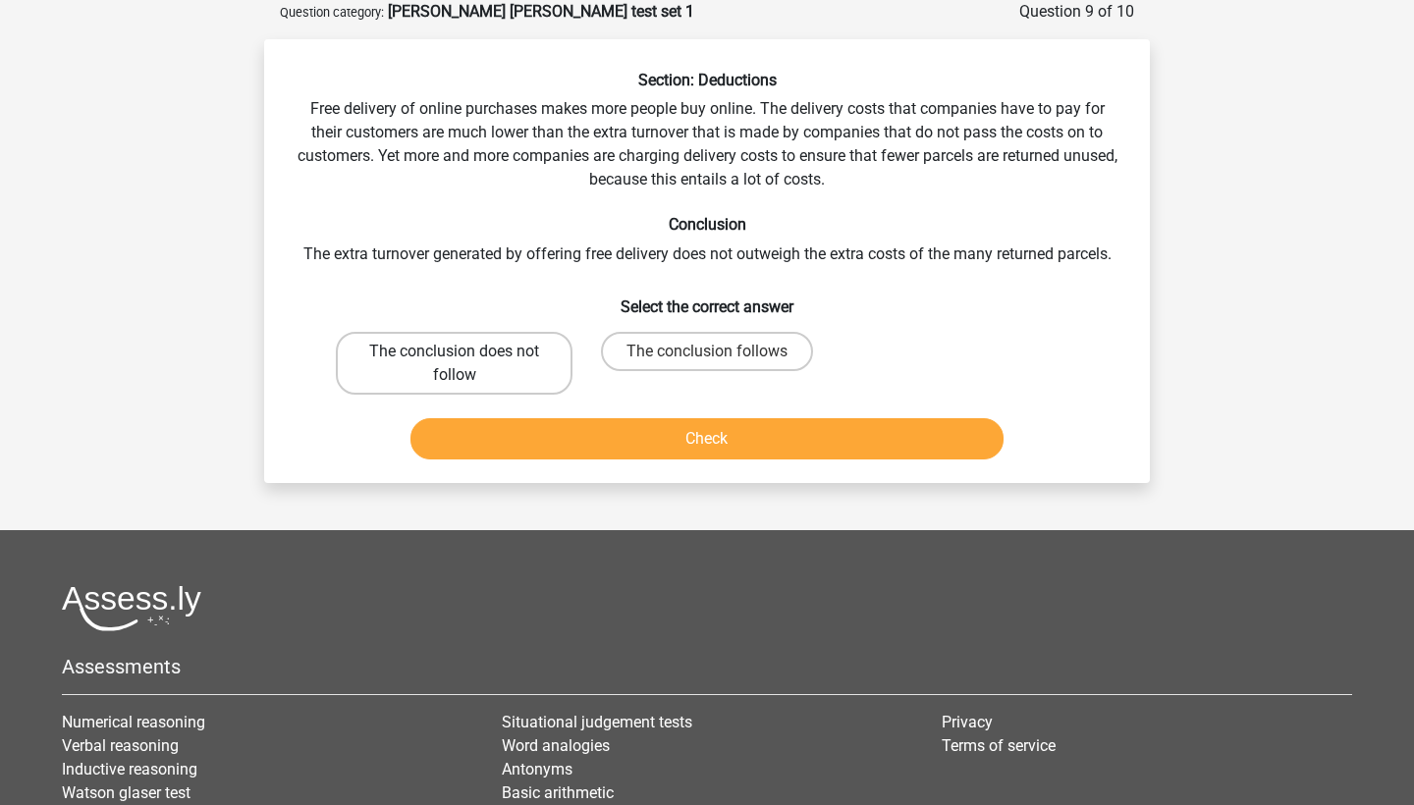
click at [494, 394] on label "The conclusion does not follow" at bounding box center [454, 363] width 237 height 63
click at [468, 364] on input "The conclusion does not follow" at bounding box center [461, 358] width 13 height 13
radio input "true"
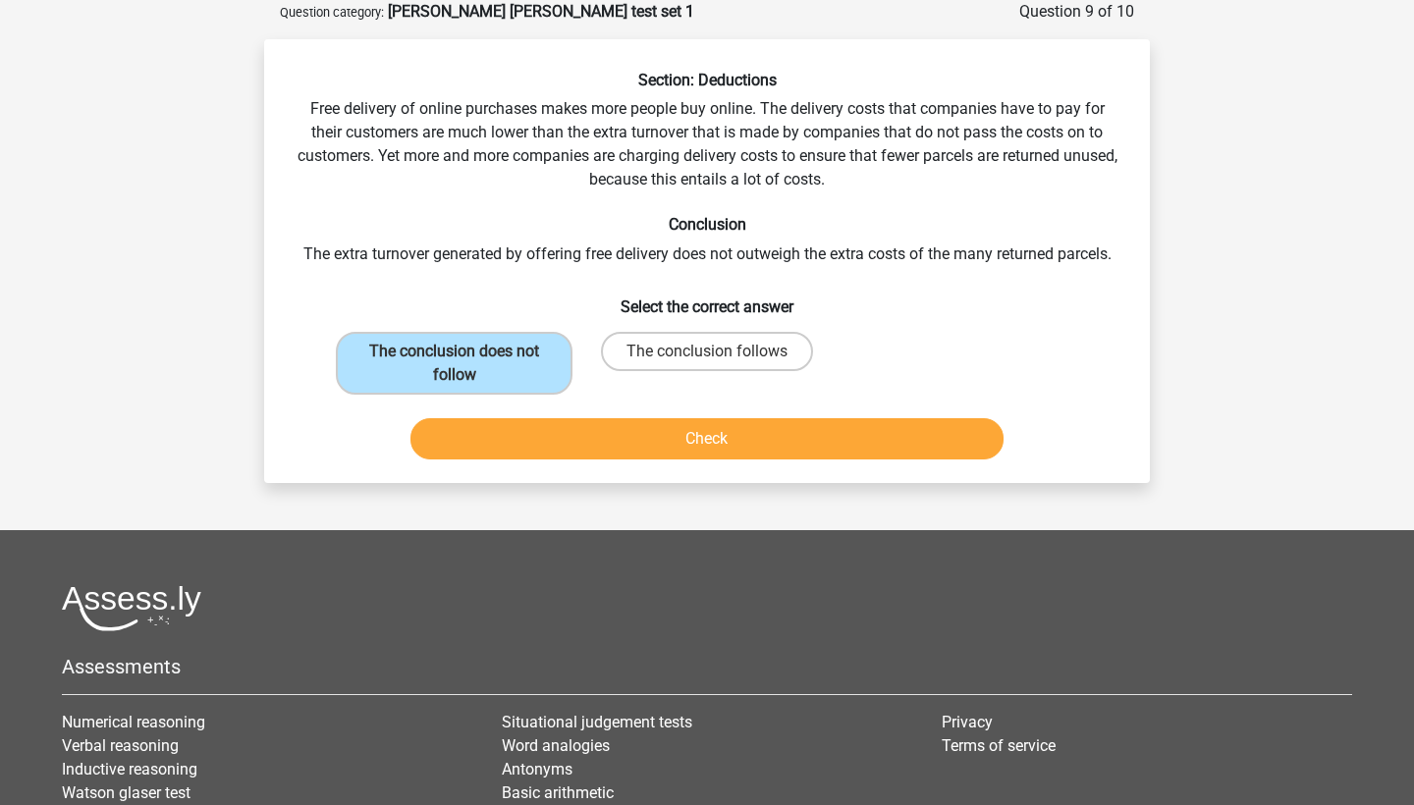
click at [554, 448] on button "Check" at bounding box center [708, 438] width 594 height 41
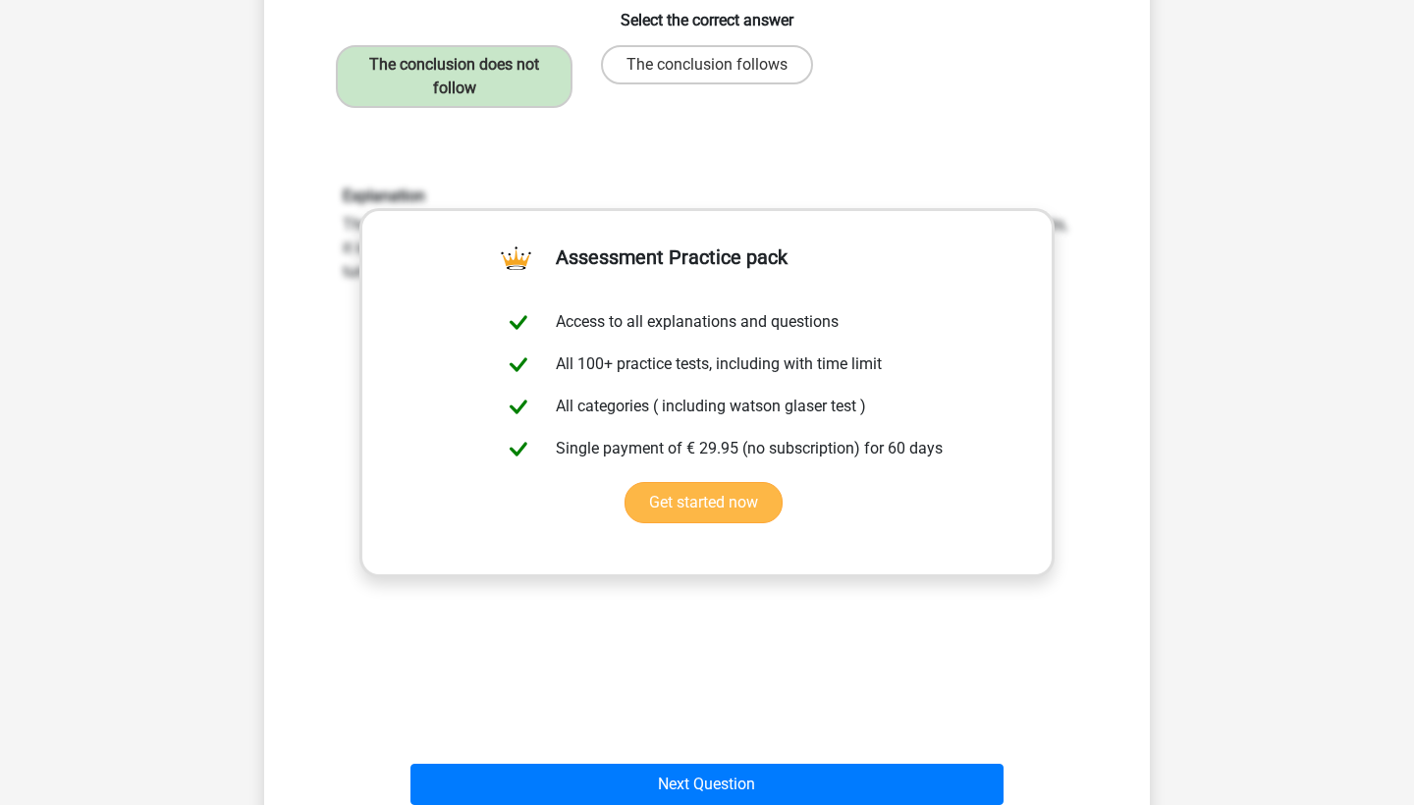
scroll to position [720, 0]
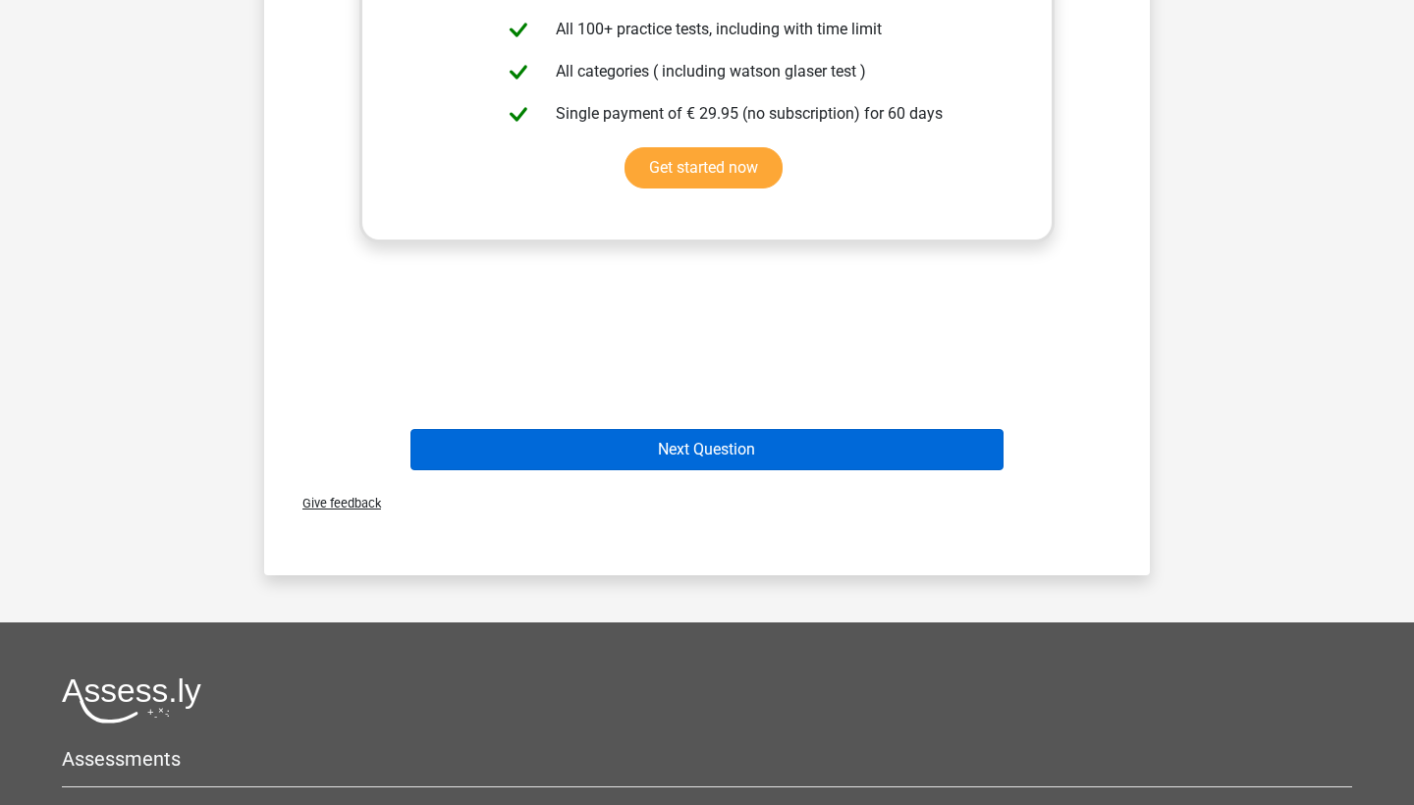
click at [629, 458] on button "Next Question" at bounding box center [708, 449] width 594 height 41
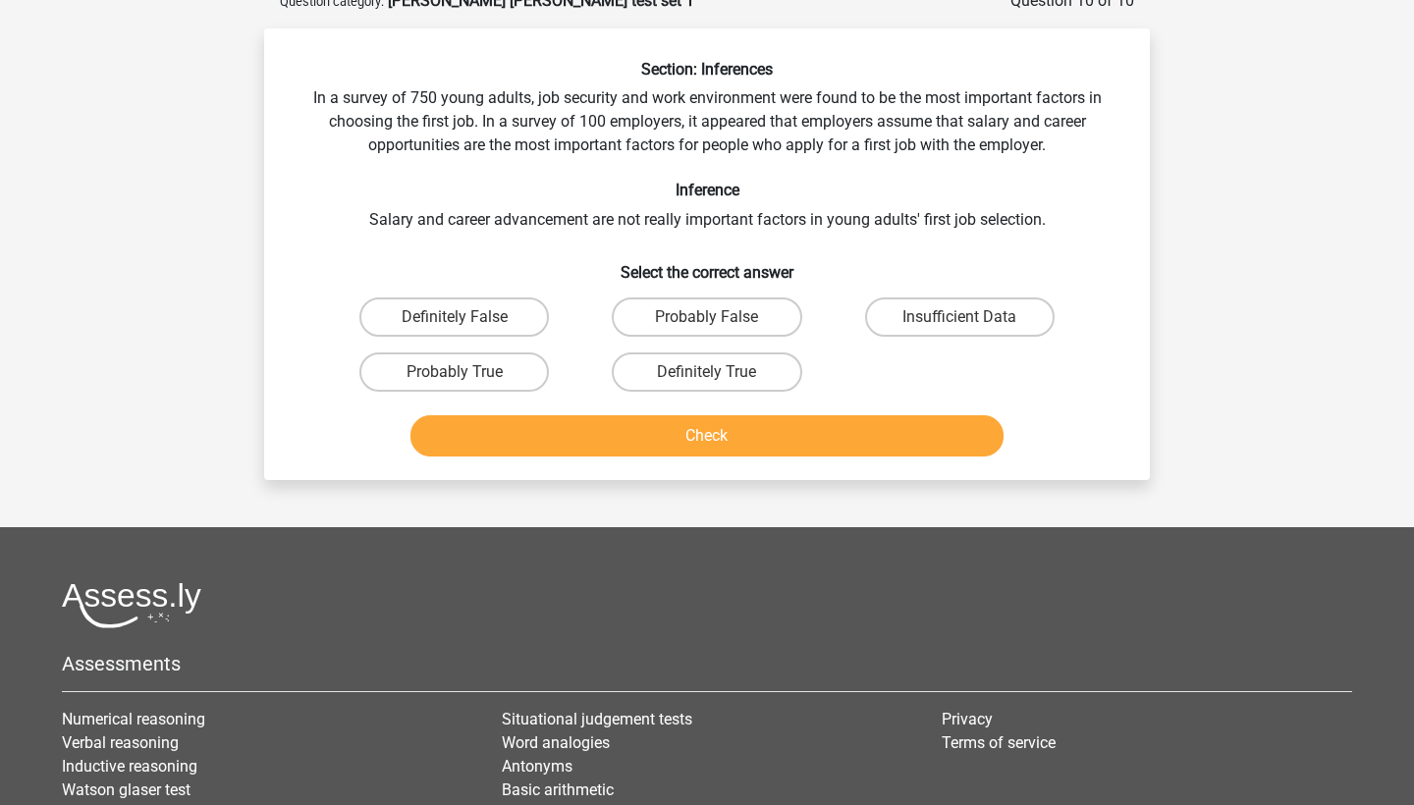
scroll to position [98, 0]
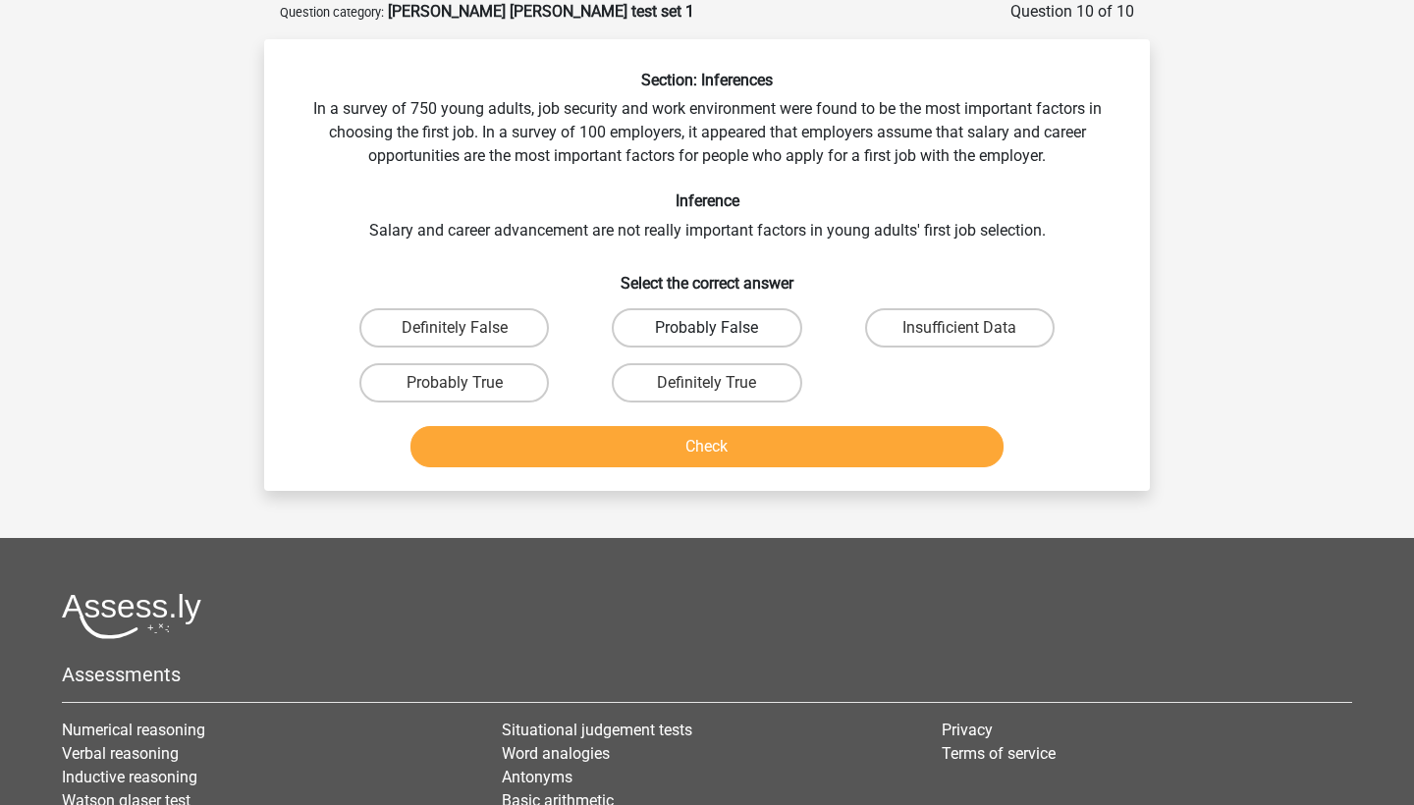
click at [669, 343] on label "Probably False" at bounding box center [707, 327] width 190 height 39
click at [707, 341] on input "Probably False" at bounding box center [713, 334] width 13 height 13
radio input "true"
click at [664, 436] on button "Check" at bounding box center [708, 446] width 594 height 41
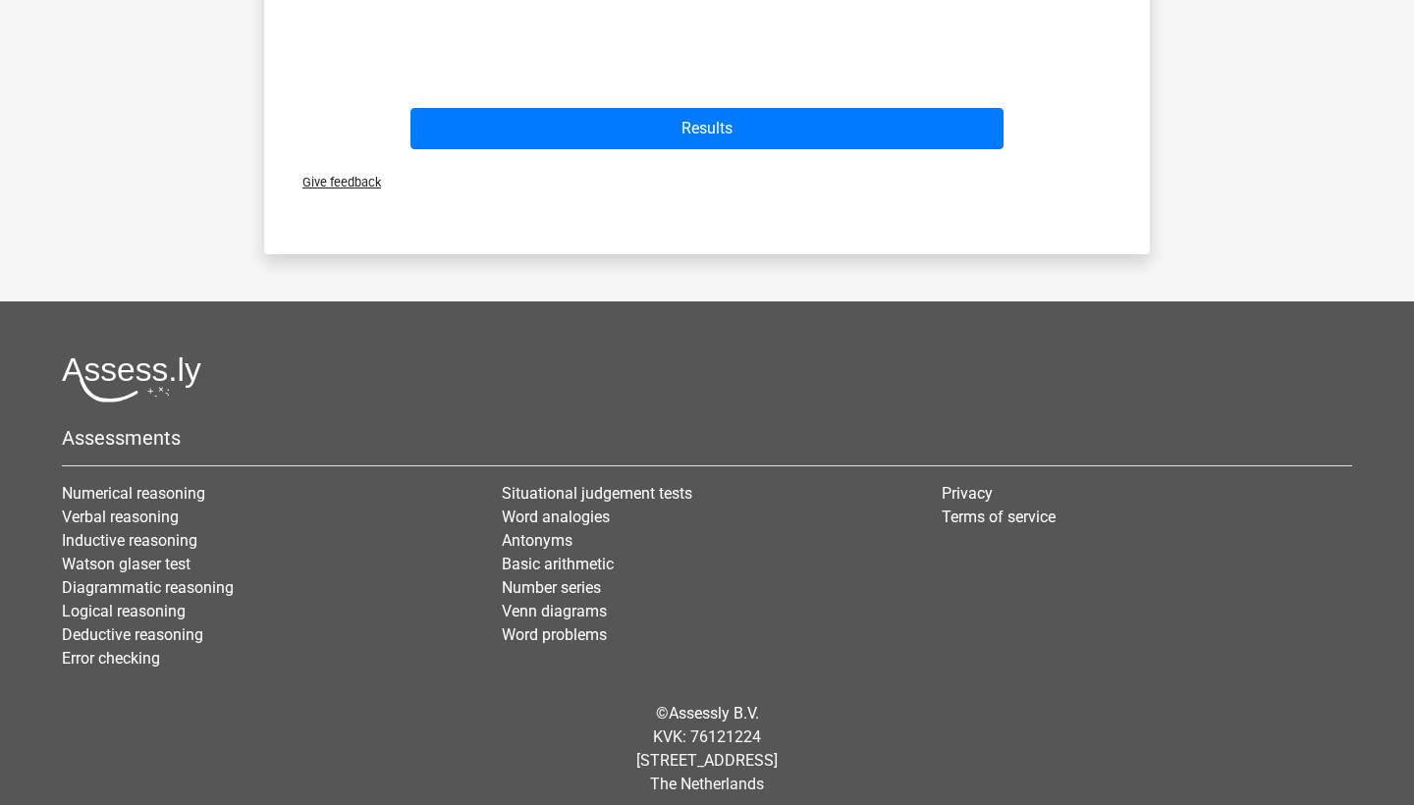
scroll to position [1010, 0]
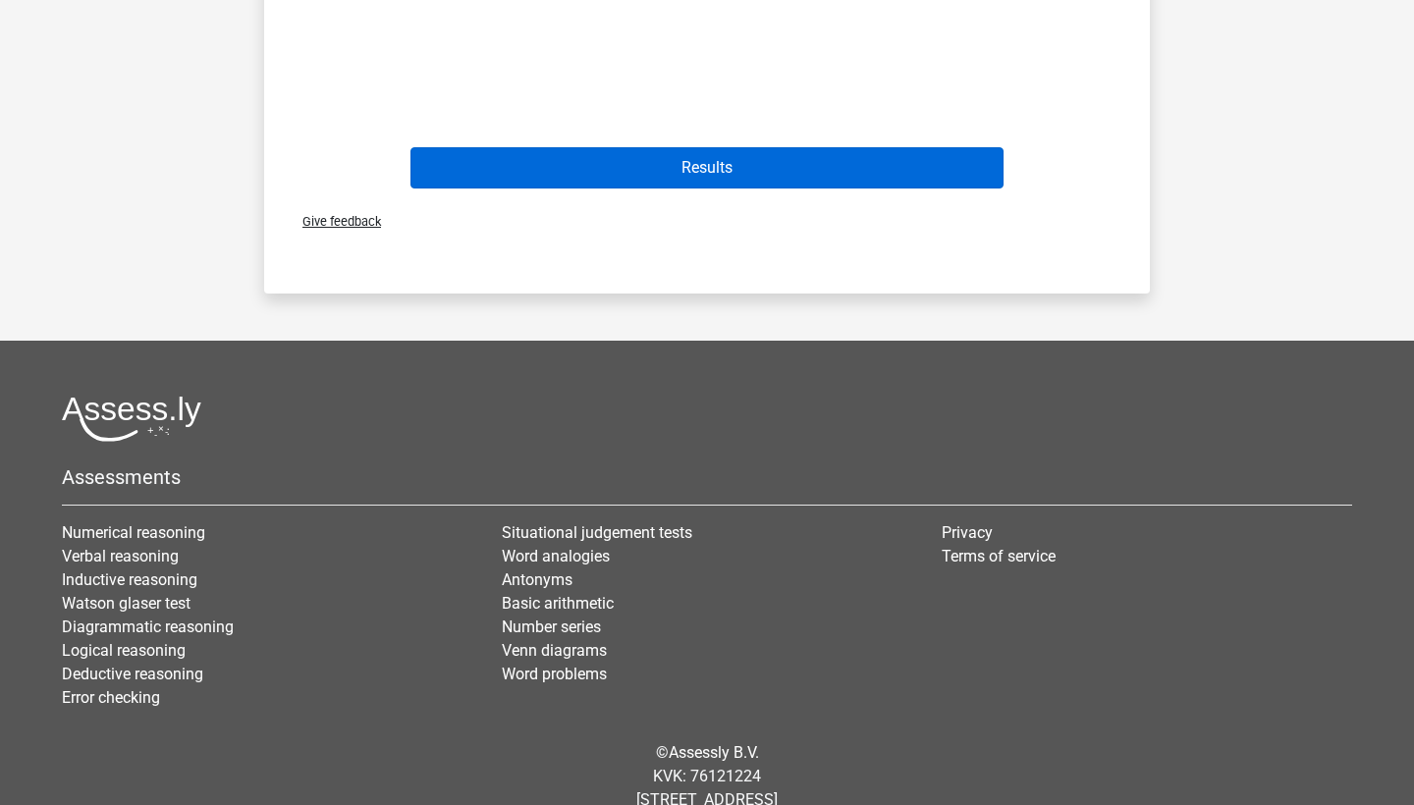
click at [670, 174] on button "Results" at bounding box center [708, 167] width 594 height 41
